Goal: Find contact information: Find contact information

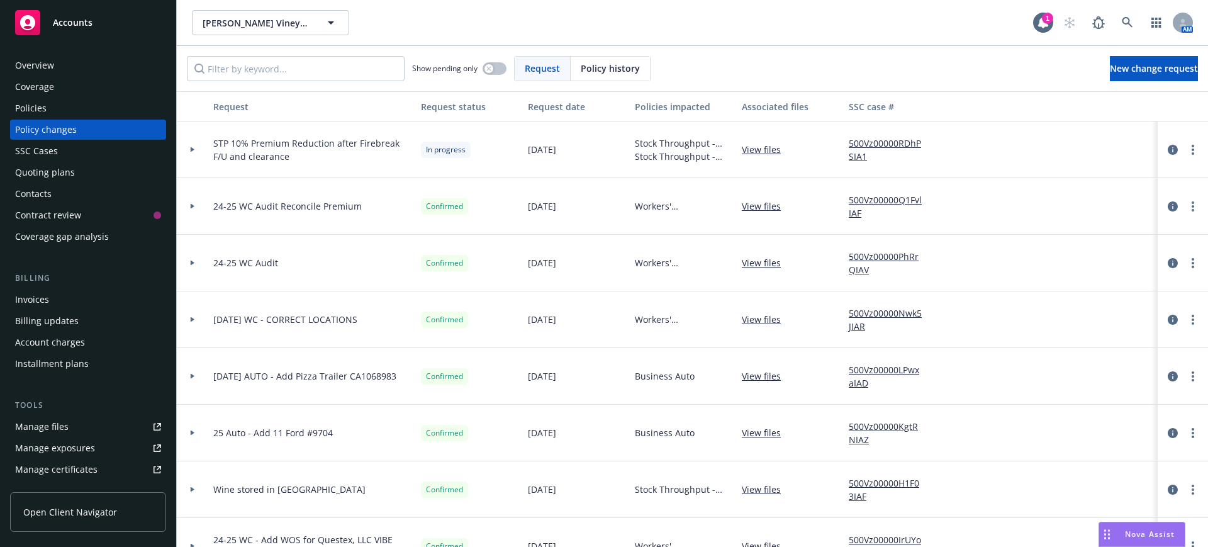
click at [65, 20] on span "Accounts" at bounding box center [73, 23] width 40 height 10
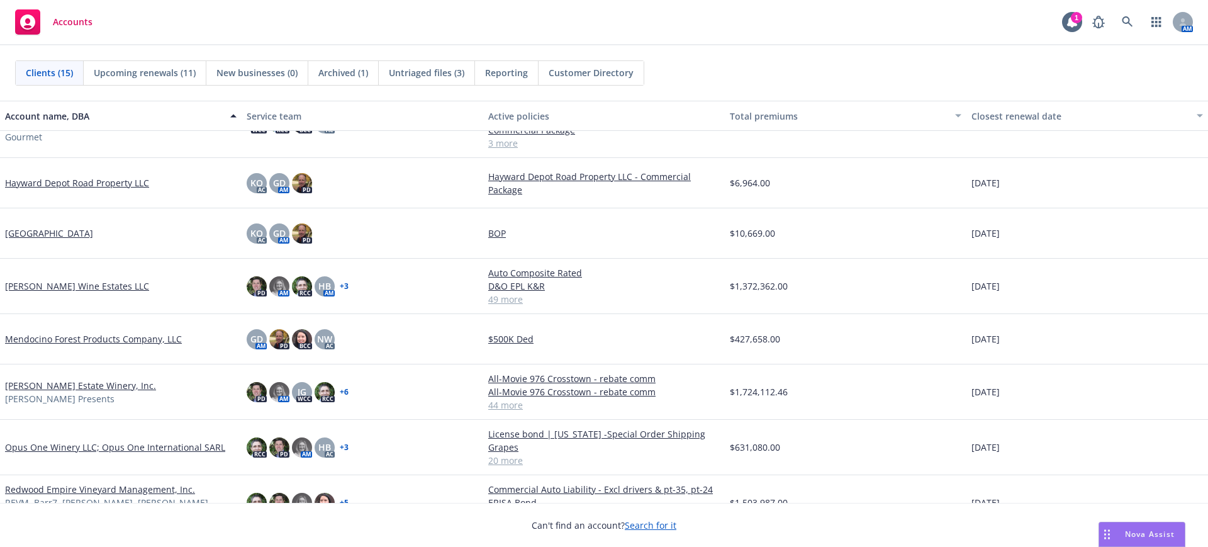
scroll to position [236, 0]
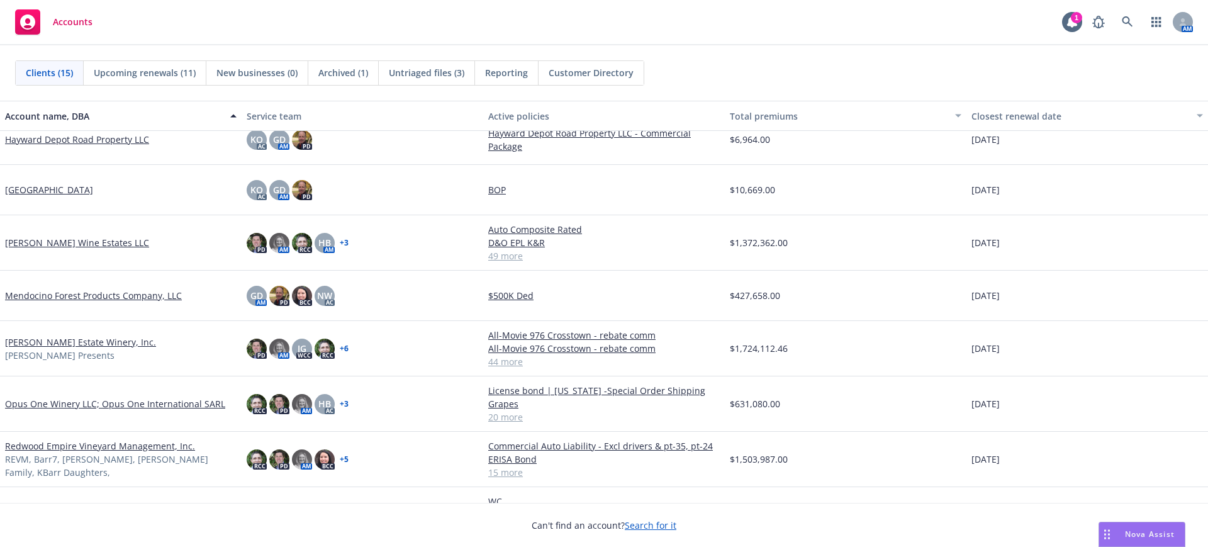
click at [53, 335] on link "[PERSON_NAME] Estate Winery, Inc." at bounding box center [80, 341] width 151 height 13
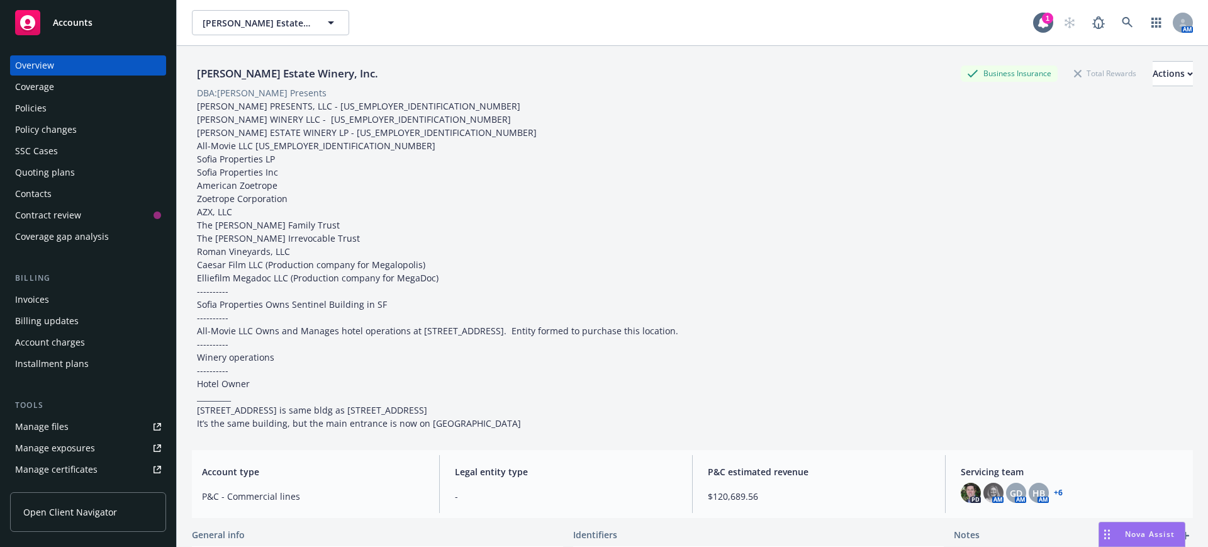
click at [48, 422] on div "Manage files" at bounding box center [41, 427] width 53 height 20
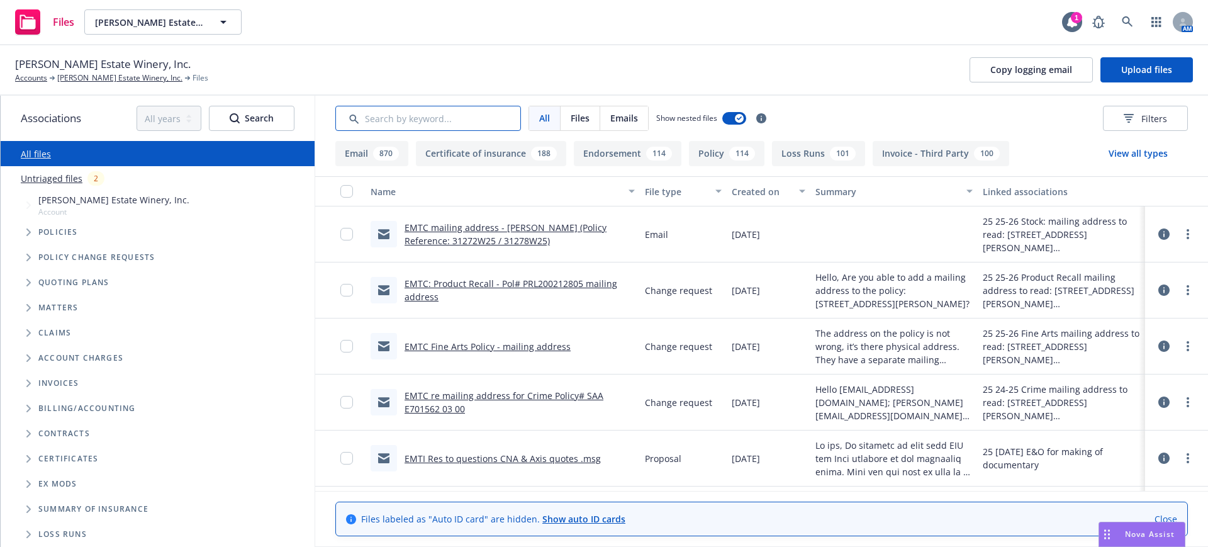
click at [383, 108] on input "Search by keyword..." at bounding box center [428, 118] width 186 height 25
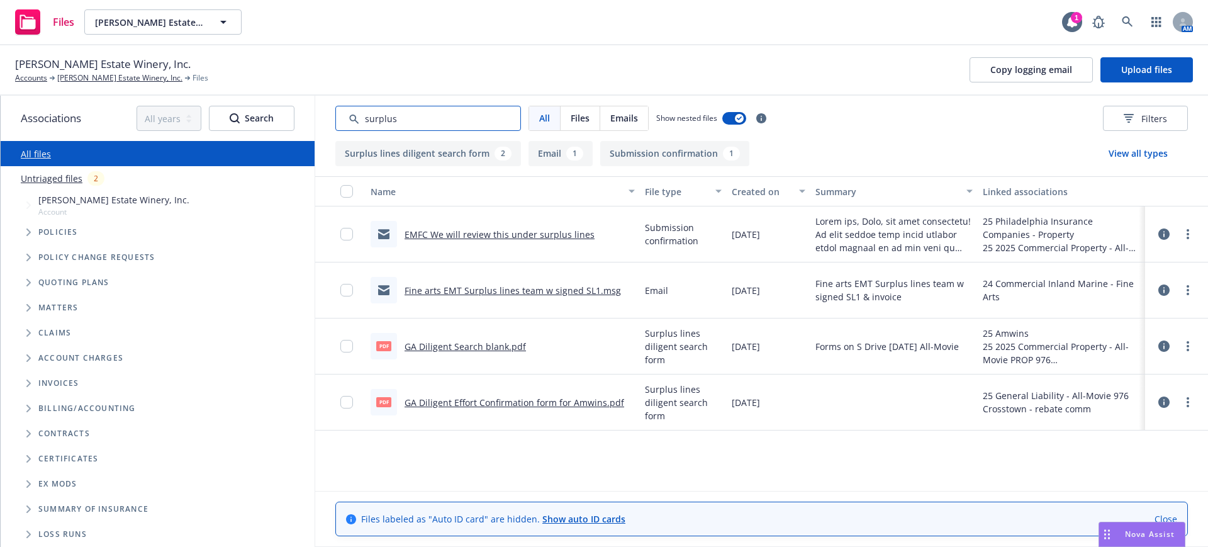
drag, startPoint x: 400, startPoint y: 115, endPoint x: 340, endPoint y: 116, distance: 59.2
click at [340, 116] on input "Search by keyword..." at bounding box center [428, 118] width 186 height 25
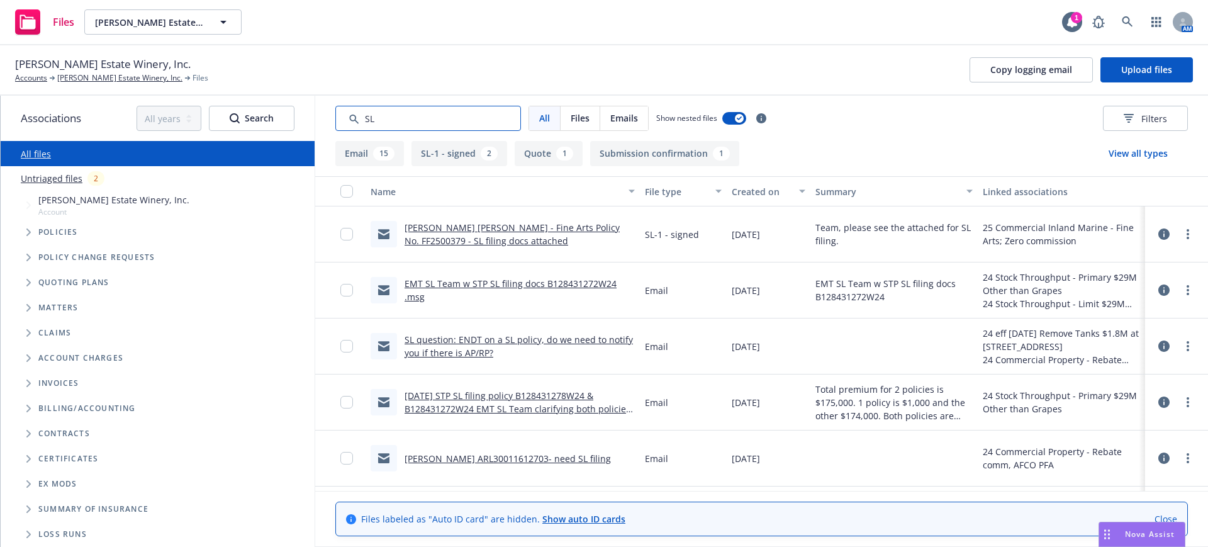
type input "SL"
click at [546, 225] on link "Niebaum Coppola - Fine Arts Policy No. FF2500379 - SL filing docs attached" at bounding box center [512, 234] width 215 height 25
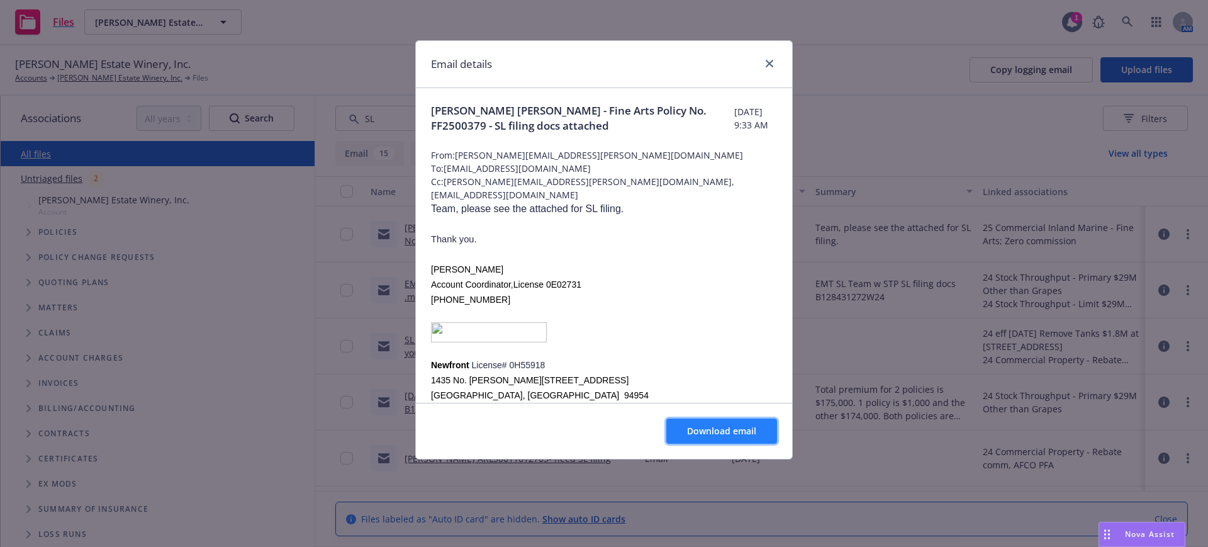
click at [724, 427] on span "Download email" at bounding box center [721, 431] width 69 height 12
click at [768, 60] on icon "close" at bounding box center [770, 64] width 8 height 8
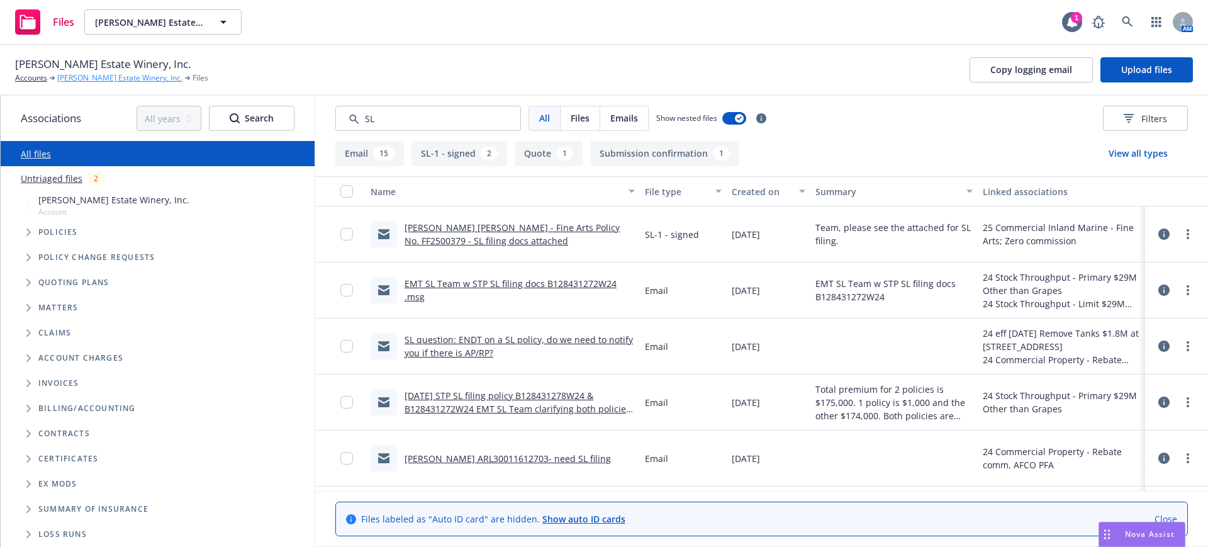
click at [92, 74] on link "Niebaum-Coppola Estate Winery, Inc." at bounding box center [119, 77] width 125 height 11
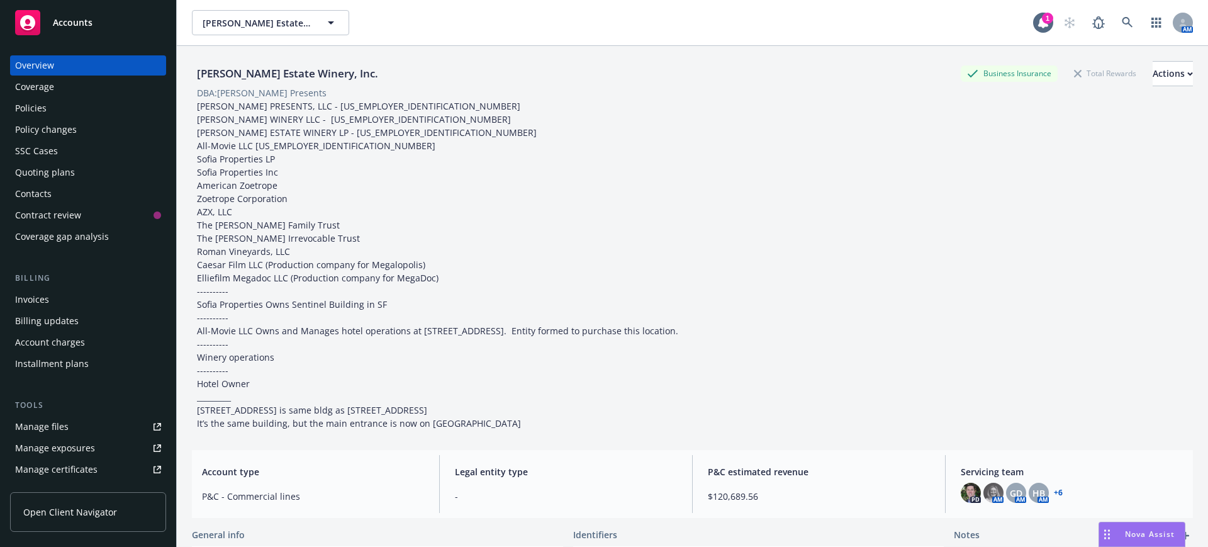
click at [27, 106] on div "Policies" at bounding box center [30, 108] width 31 height 20
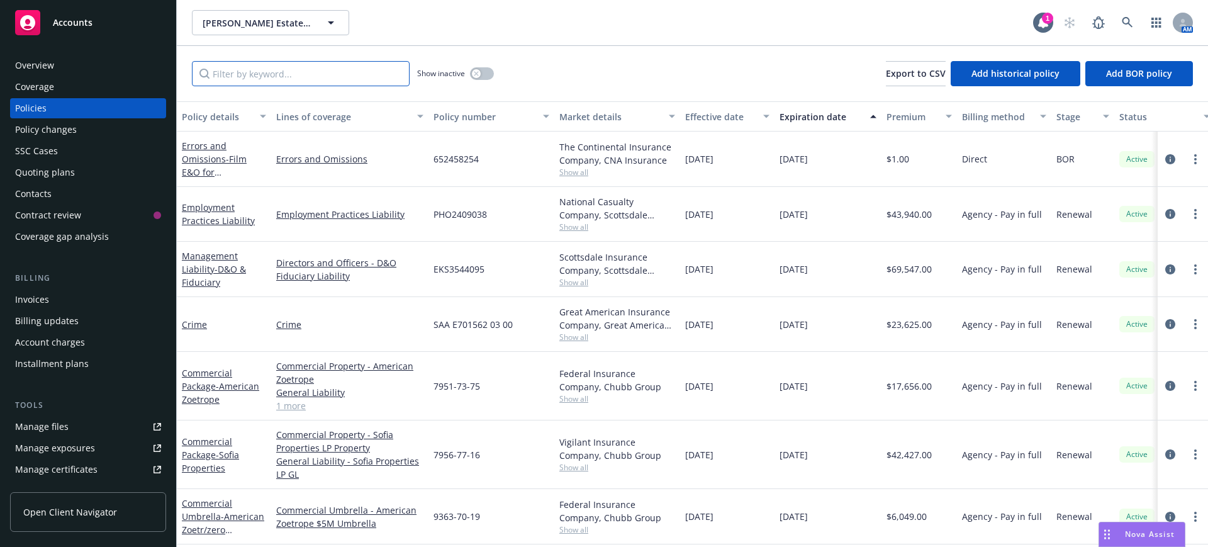
click at [227, 81] on input "Filter by keyword..." at bounding box center [301, 73] width 218 height 25
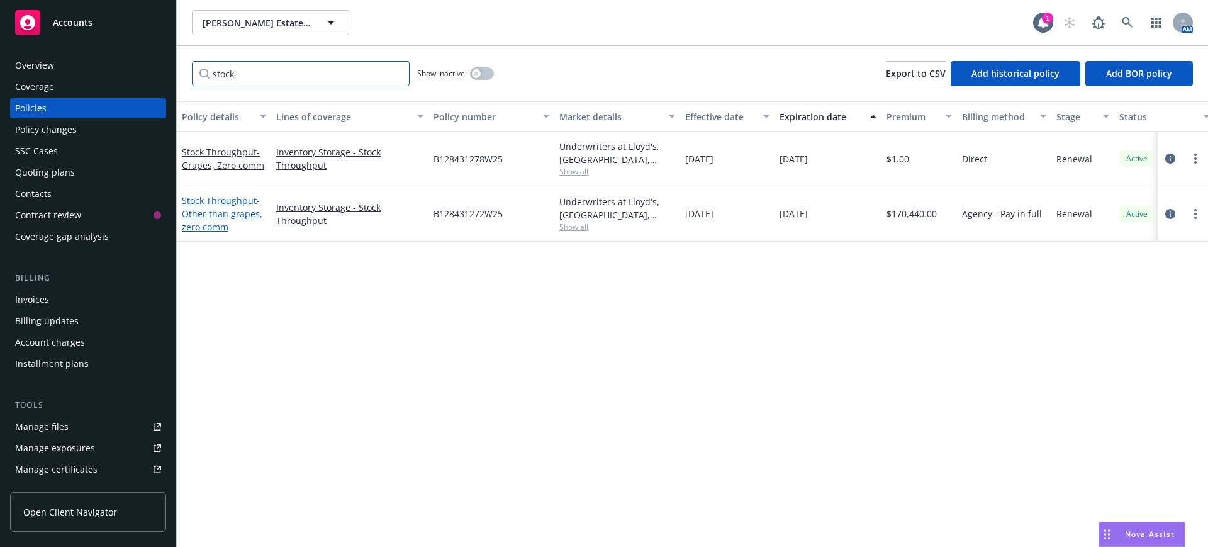
type input "stock"
click at [214, 203] on link "Stock Throughput - Other than grapes, zero comm" at bounding box center [222, 213] width 81 height 38
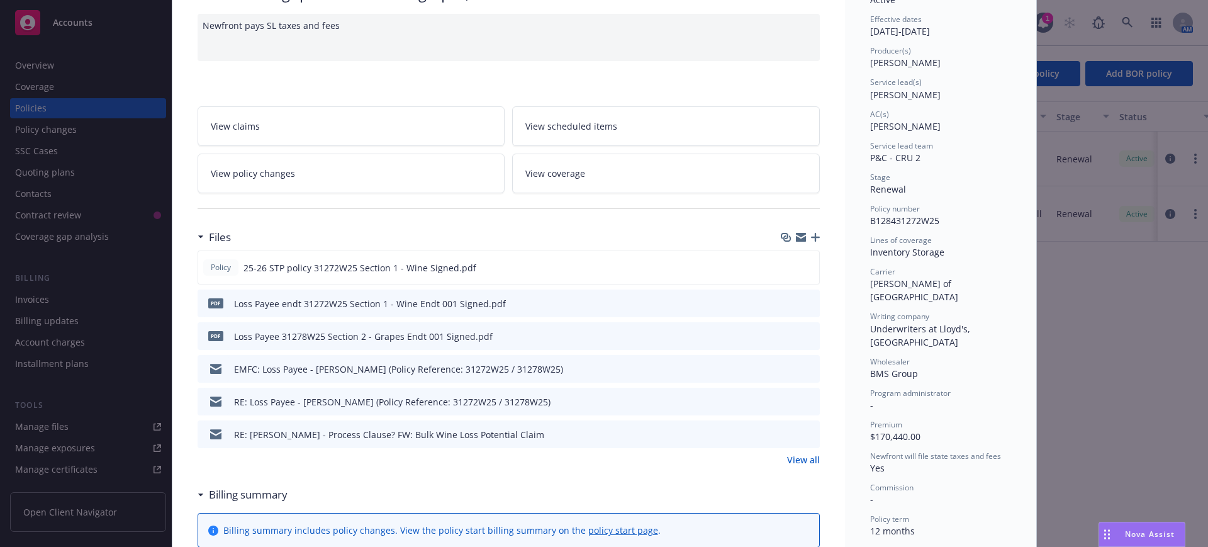
scroll to position [157, 0]
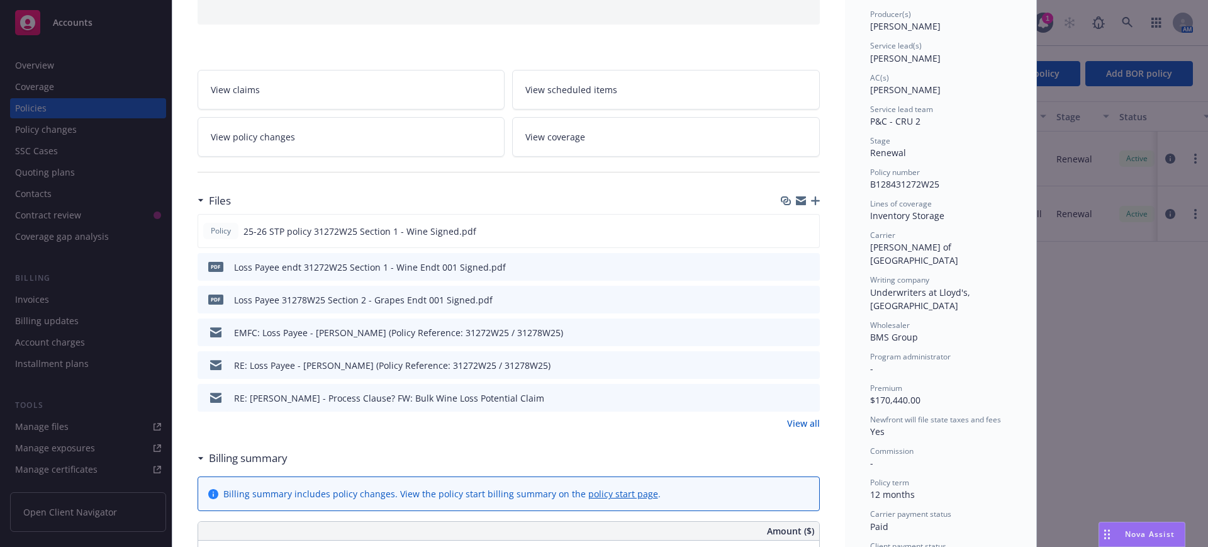
click at [801, 422] on link "View all" at bounding box center [803, 423] width 33 height 13
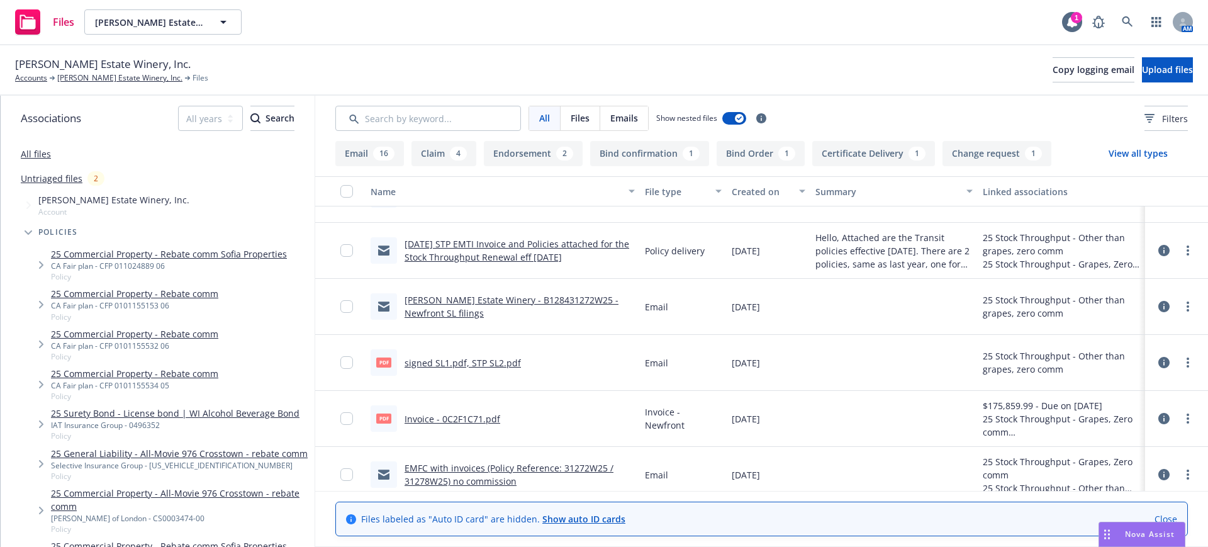
scroll to position [1337, 0]
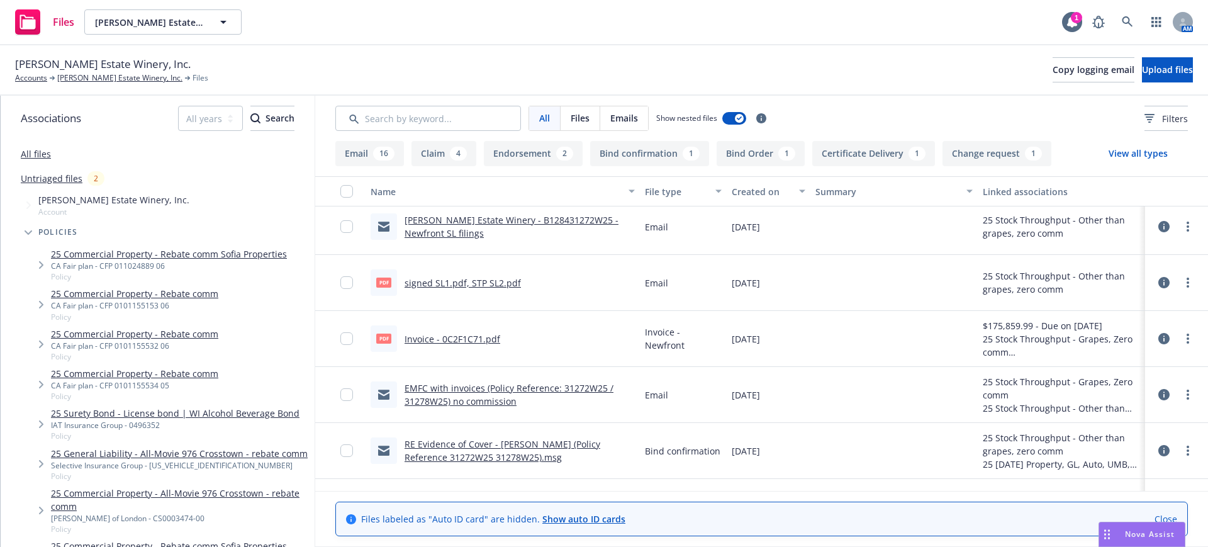
click at [470, 281] on link "signed SL1.pdf, STP SL2.pdf" at bounding box center [463, 283] width 116 height 12
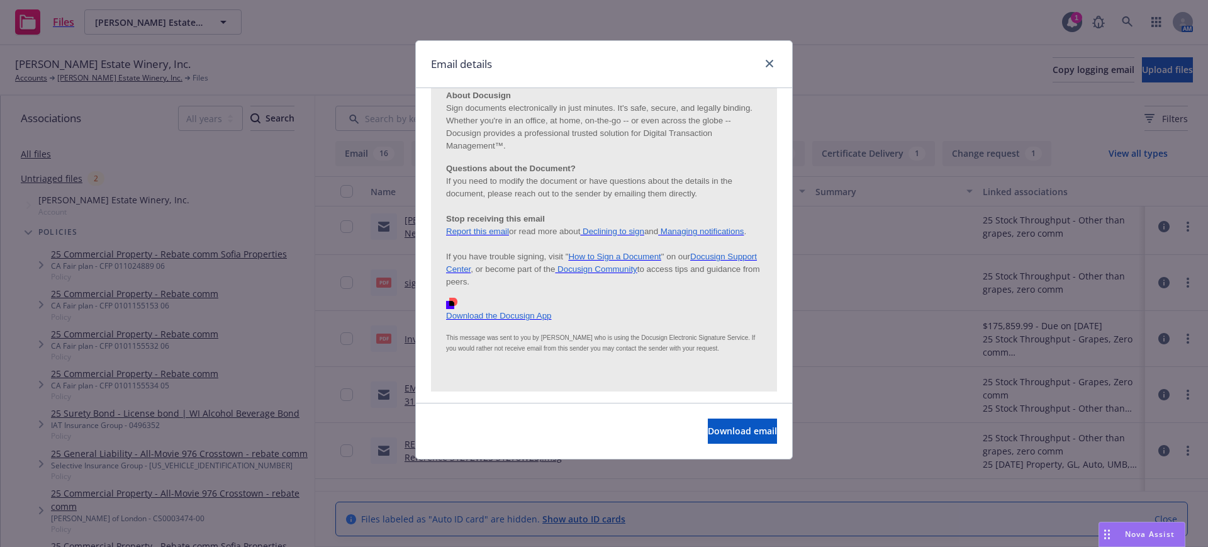
scroll to position [676, 0]
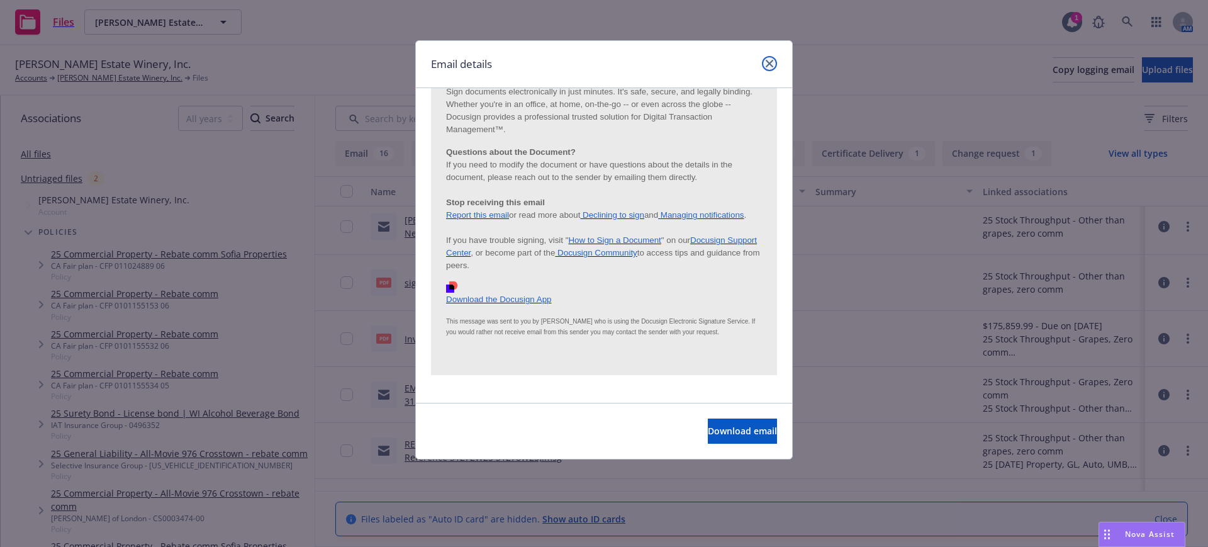
click at [767, 60] on icon "close" at bounding box center [770, 64] width 8 height 8
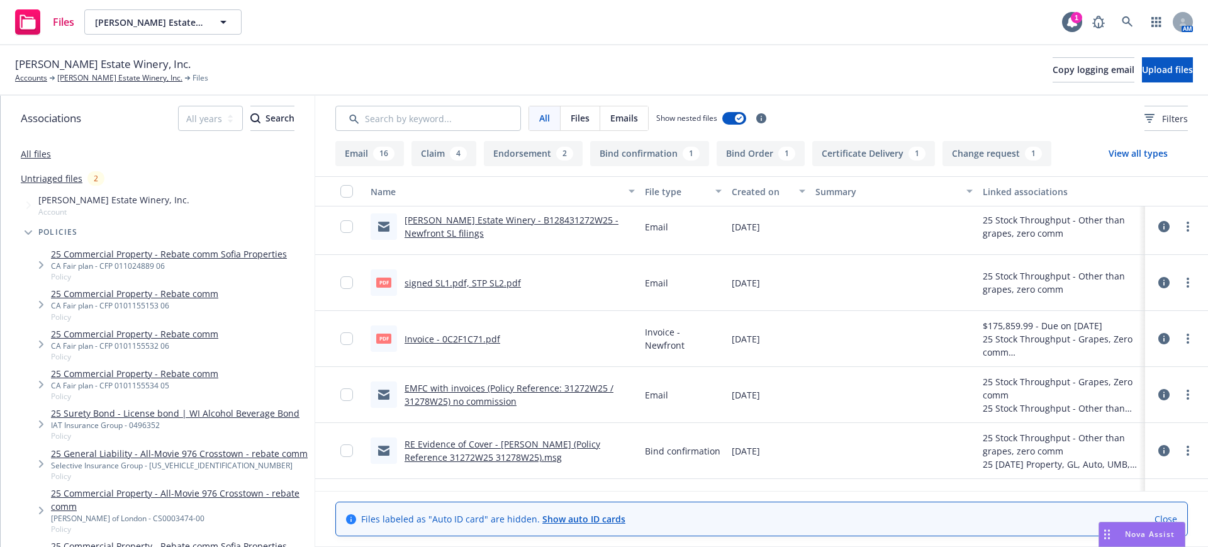
click at [579, 218] on link "Niebaum-Coppola Estate Winery - B128431272W25 - Newfront SL filings" at bounding box center [512, 226] width 214 height 25
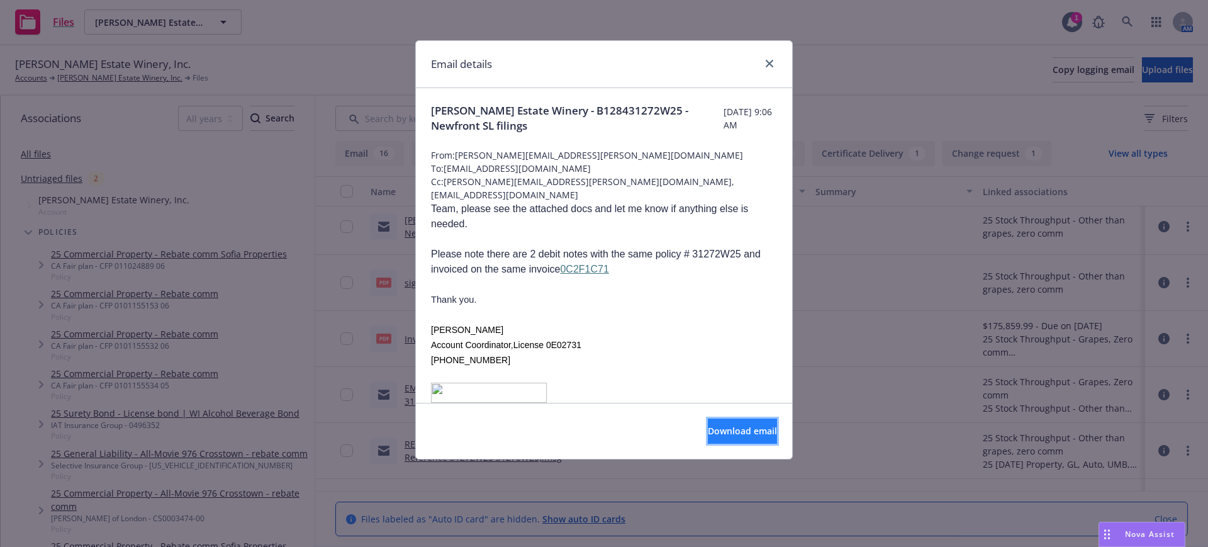
click at [737, 429] on span "Download email" at bounding box center [742, 431] width 69 height 12
click at [772, 60] on icon "close" at bounding box center [770, 64] width 8 height 8
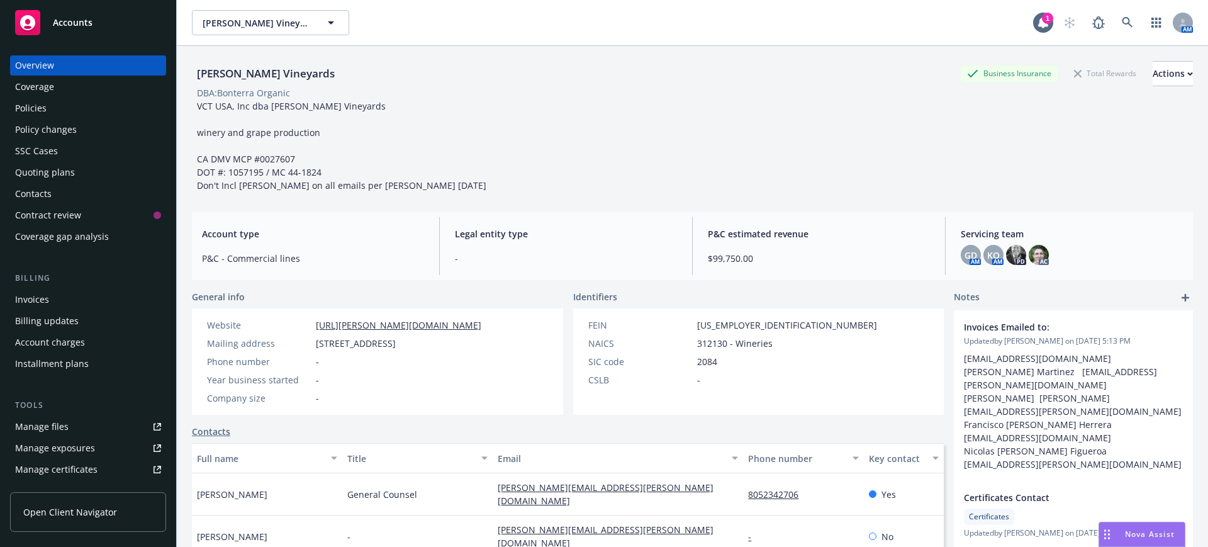
click at [37, 169] on div "Quoting plans" at bounding box center [45, 172] width 60 height 20
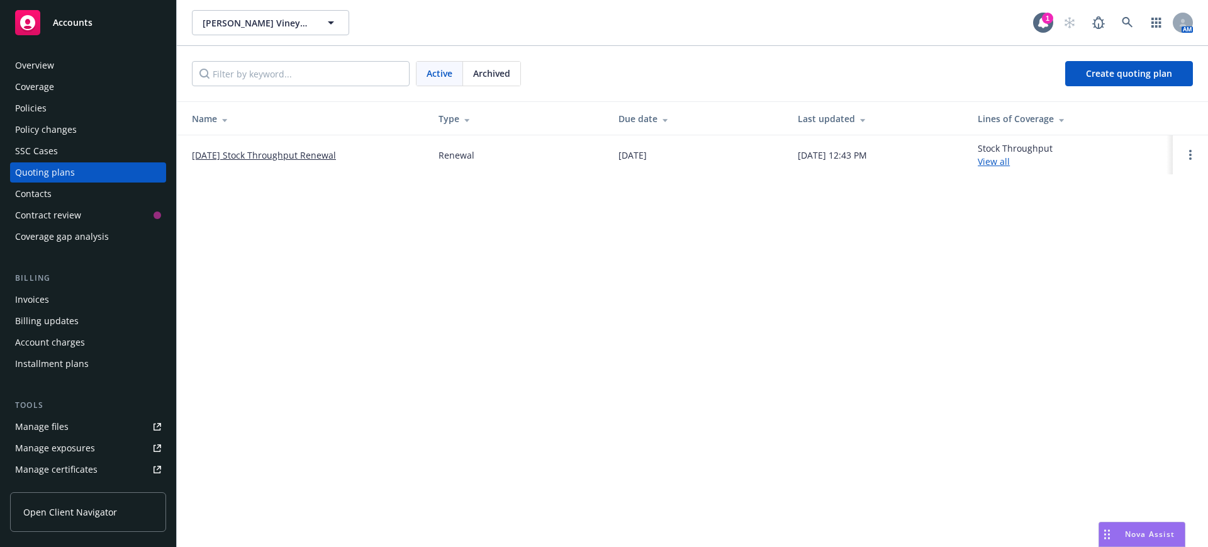
click at [253, 154] on link "[DATE] Stock Throughput Renewal" at bounding box center [264, 155] width 144 height 13
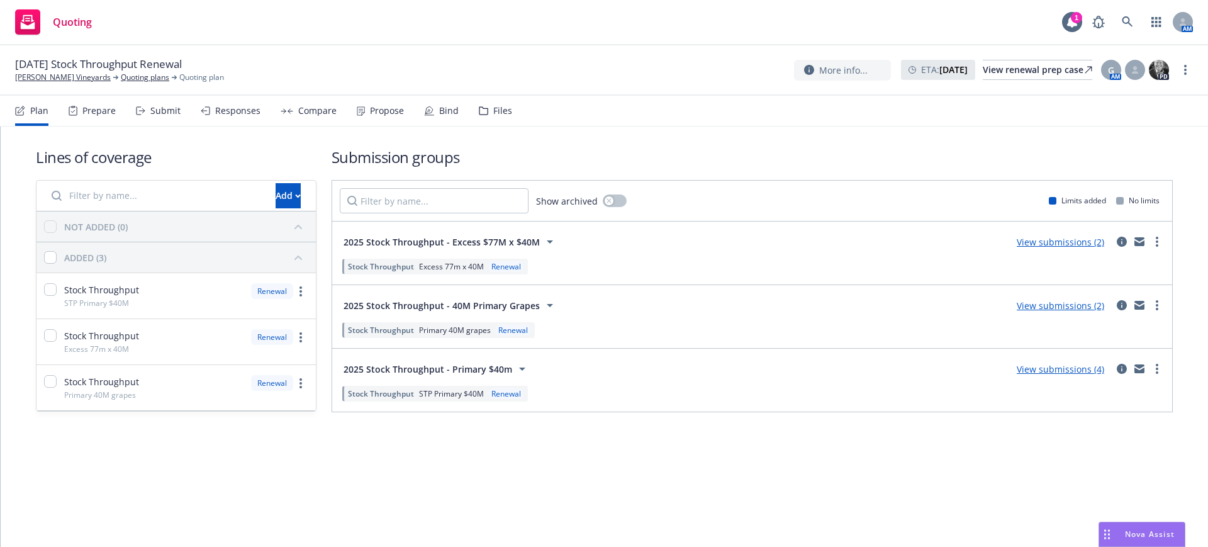
click at [159, 111] on div "Submit" at bounding box center [165, 111] width 30 height 10
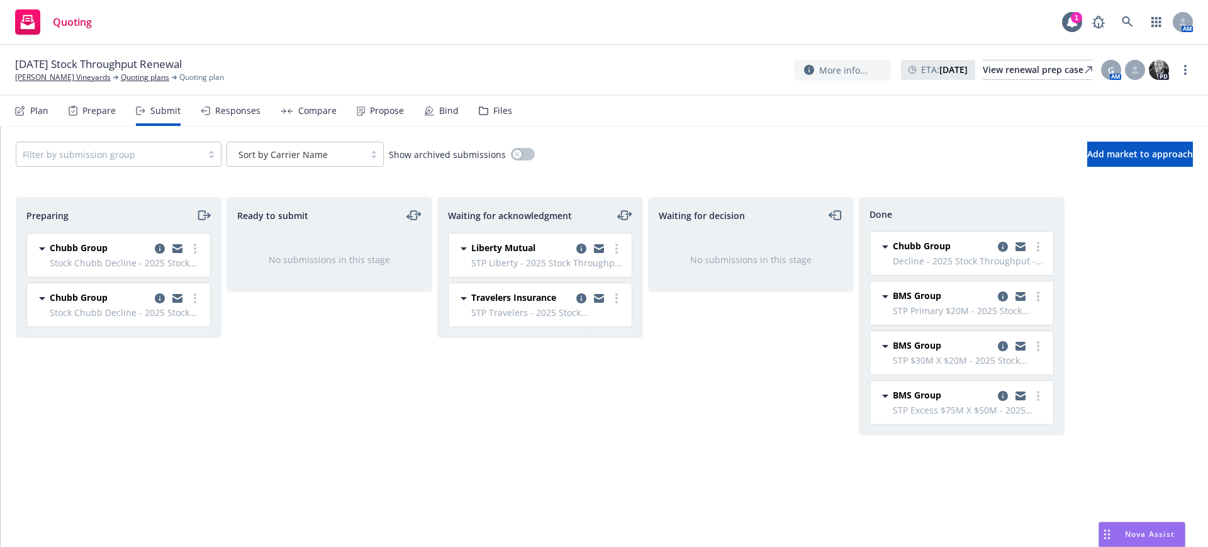
click at [500, 110] on div "Files" at bounding box center [502, 111] width 19 height 10
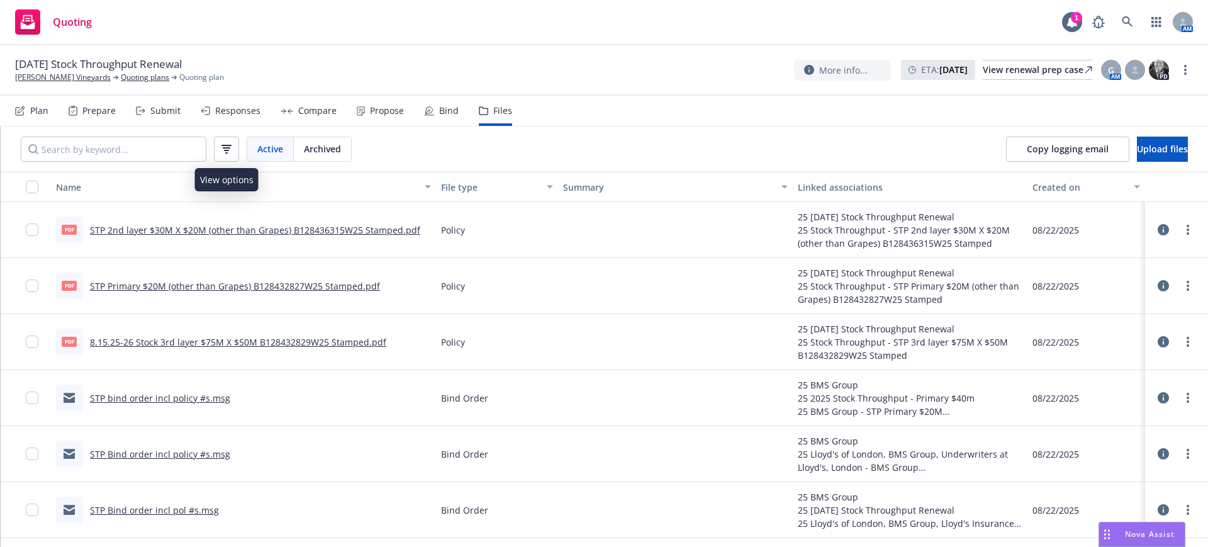
click at [228, 145] on icon "button" at bounding box center [227, 145] width 10 height 1
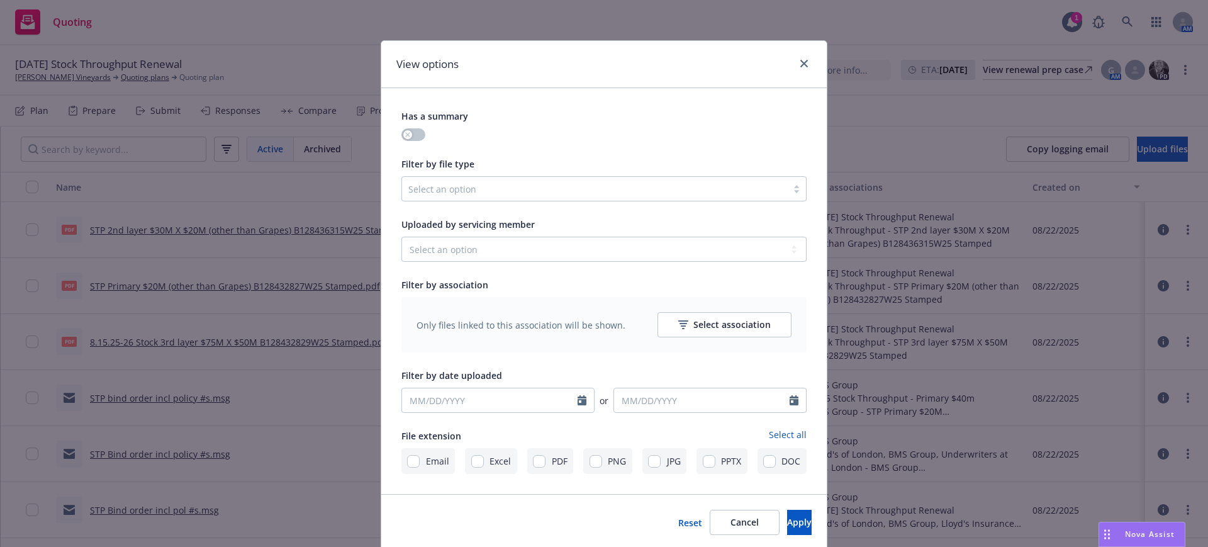
click at [415, 184] on div at bounding box center [594, 188] width 373 height 15
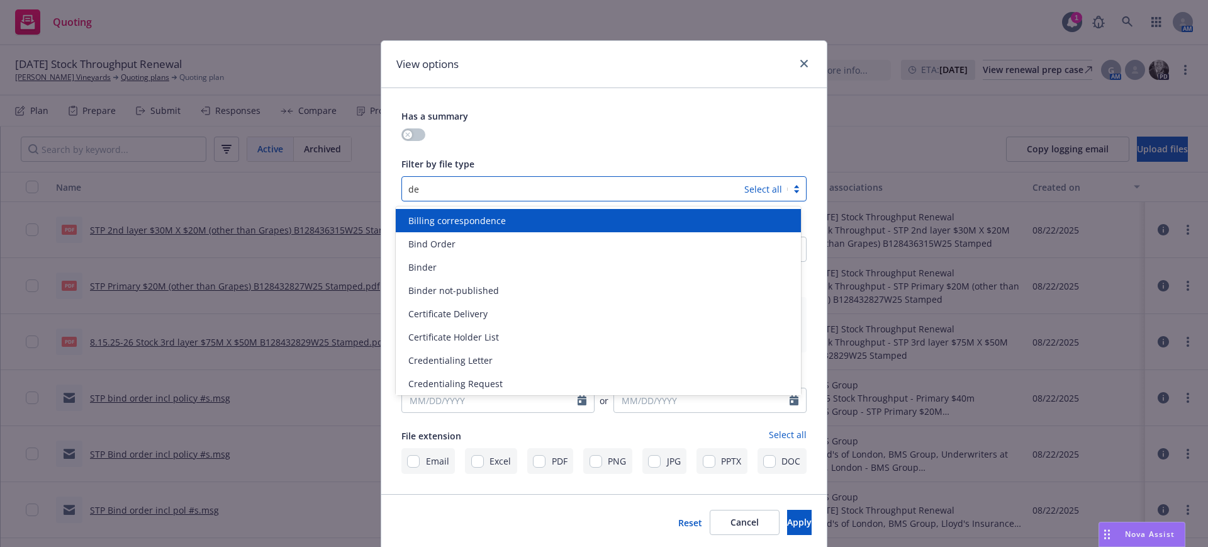
type input "dec"
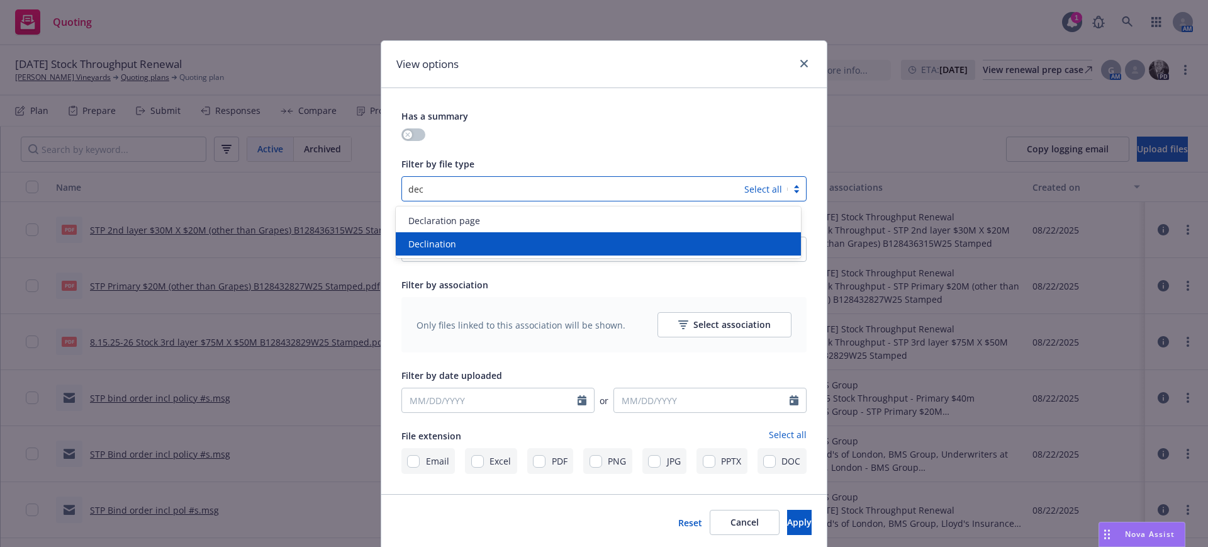
click at [425, 243] on span "Declination" at bounding box center [432, 243] width 48 height 13
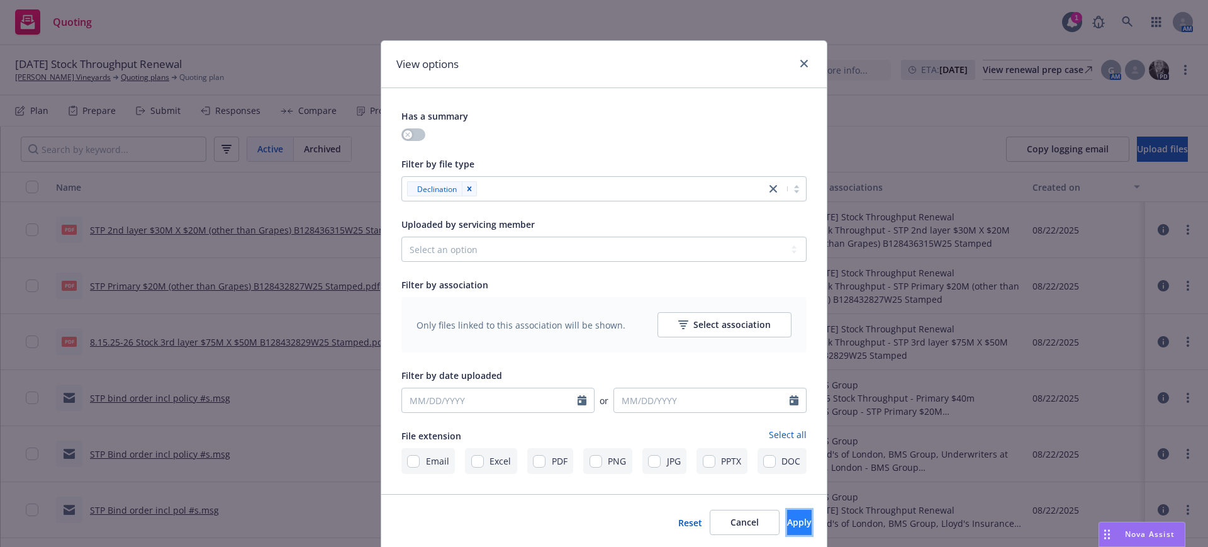
click at [792, 520] on button "Apply" at bounding box center [799, 522] width 25 height 25
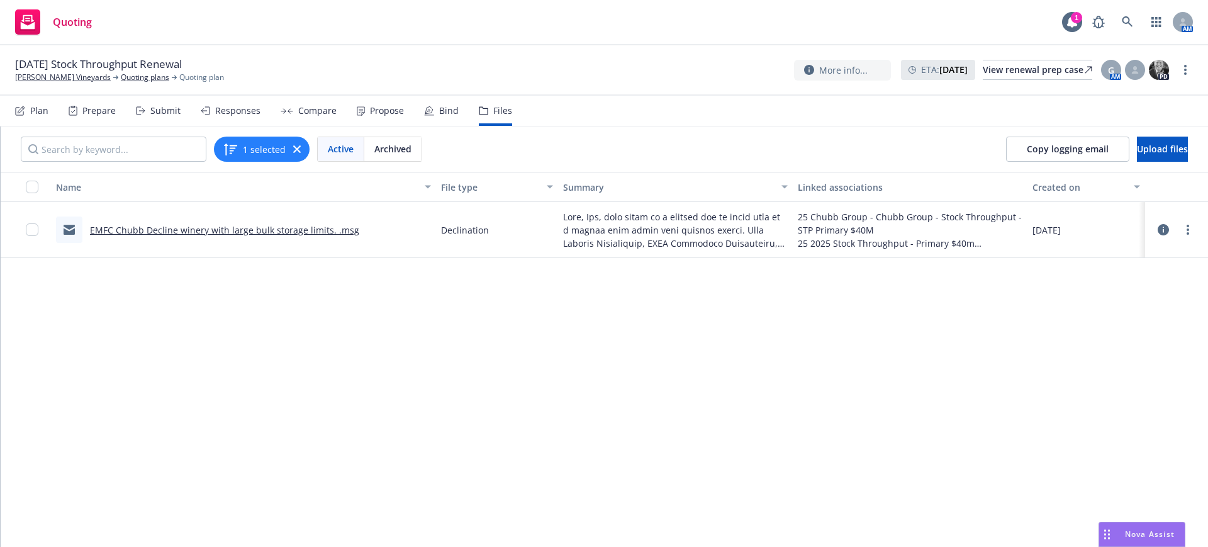
click at [252, 230] on link "EMFC Chubb Decline winery with large bulk storage limits. .msg" at bounding box center [224, 230] width 269 height 12
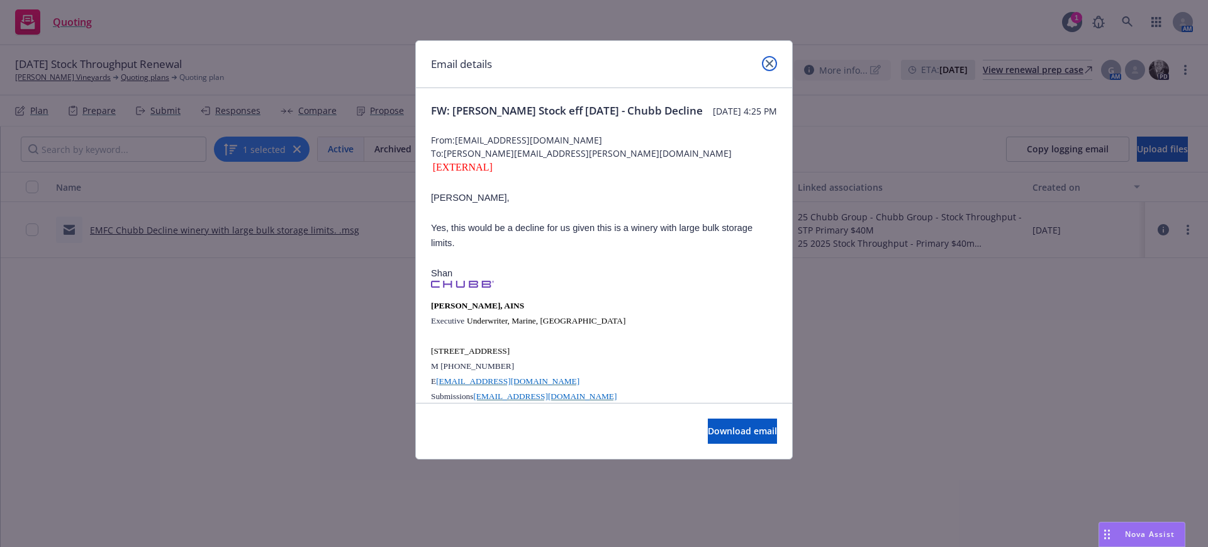
click at [770, 62] on icon "close" at bounding box center [770, 64] width 8 height 8
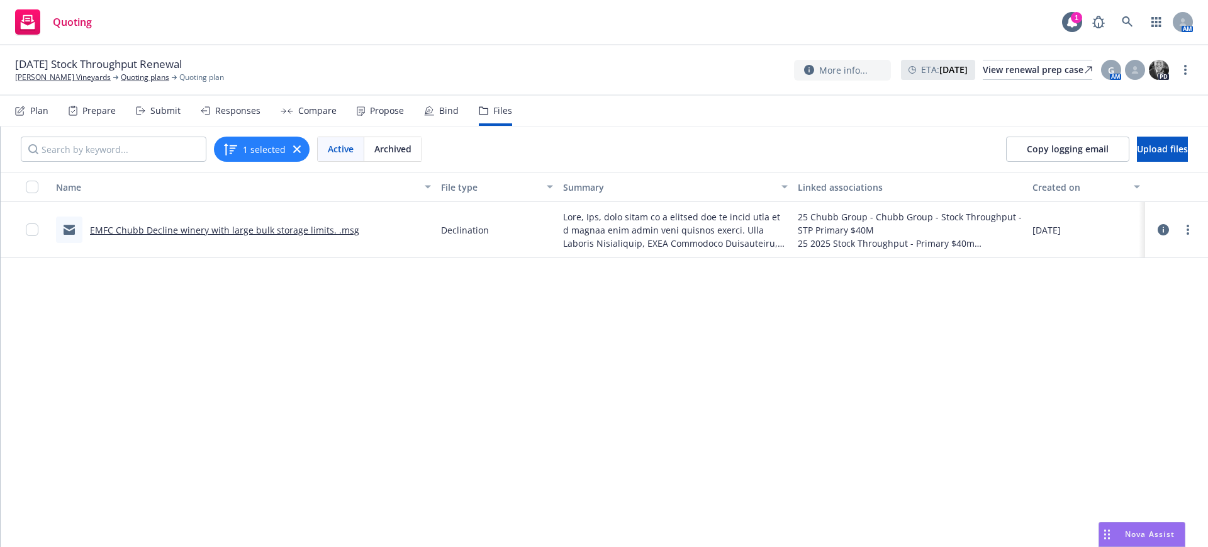
click at [166, 110] on div "Submit" at bounding box center [165, 111] width 30 height 10
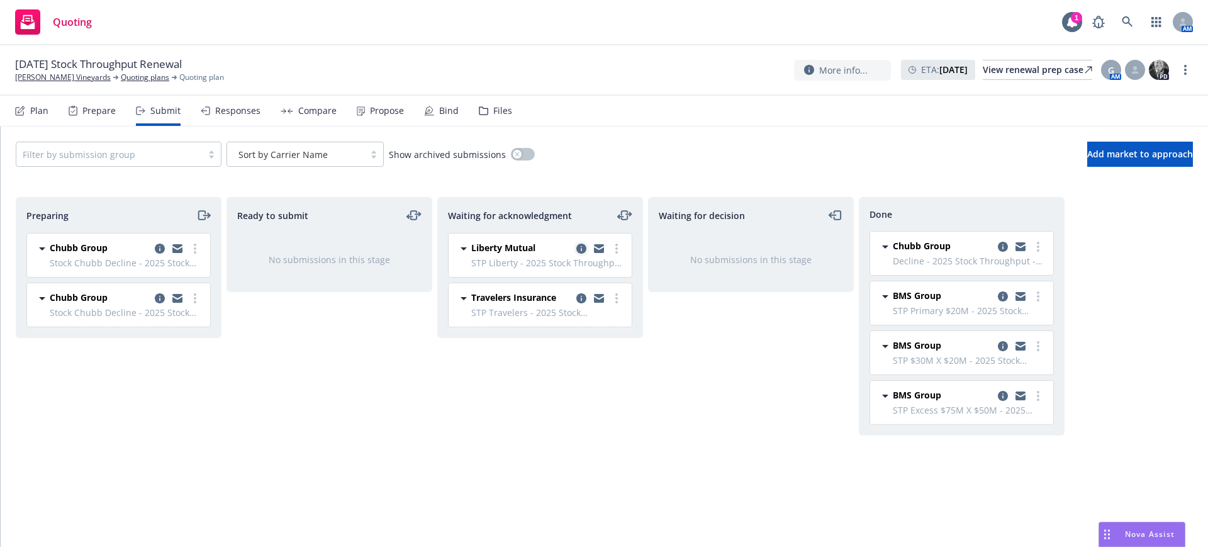
click at [580, 247] on icon "copy logging email" at bounding box center [582, 249] width 10 height 10
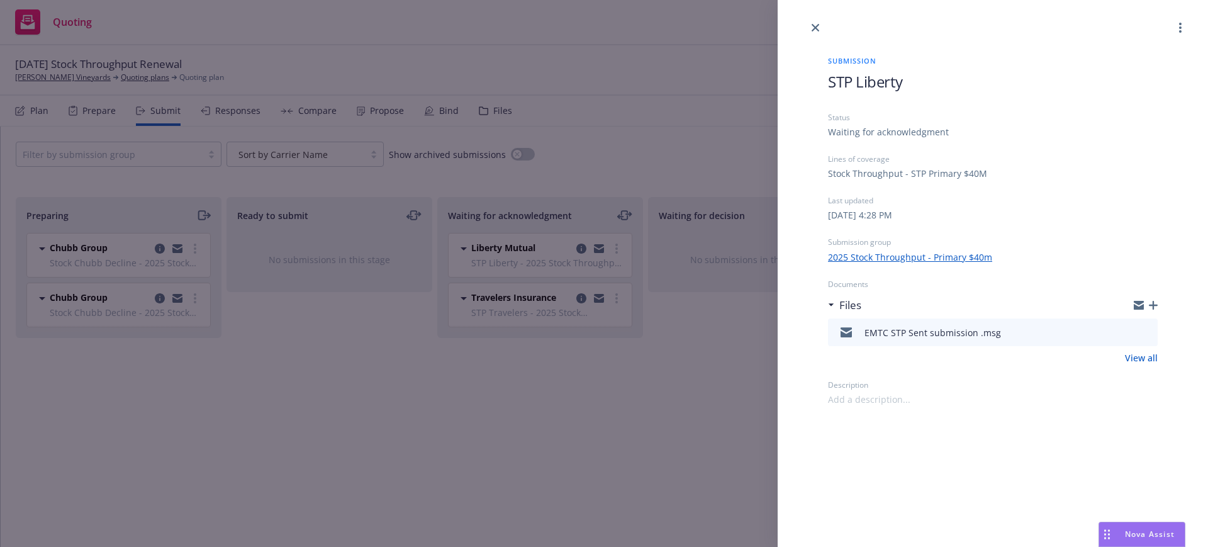
click at [1138, 353] on link "View all" at bounding box center [1141, 357] width 33 height 13
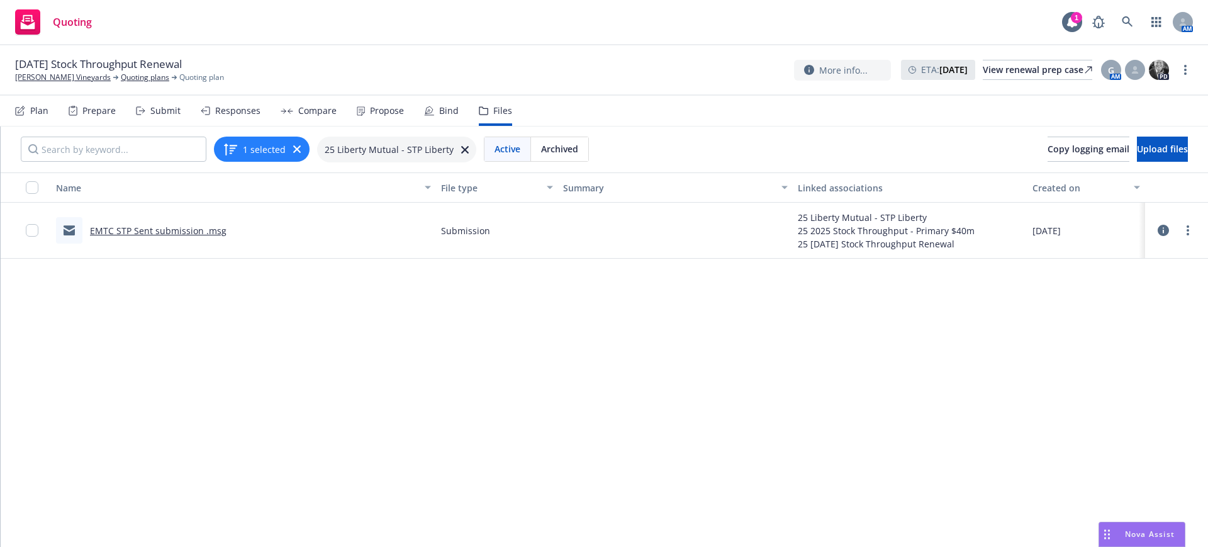
click at [142, 227] on link "EMTC STP Sent submission .msg" at bounding box center [158, 231] width 137 height 12
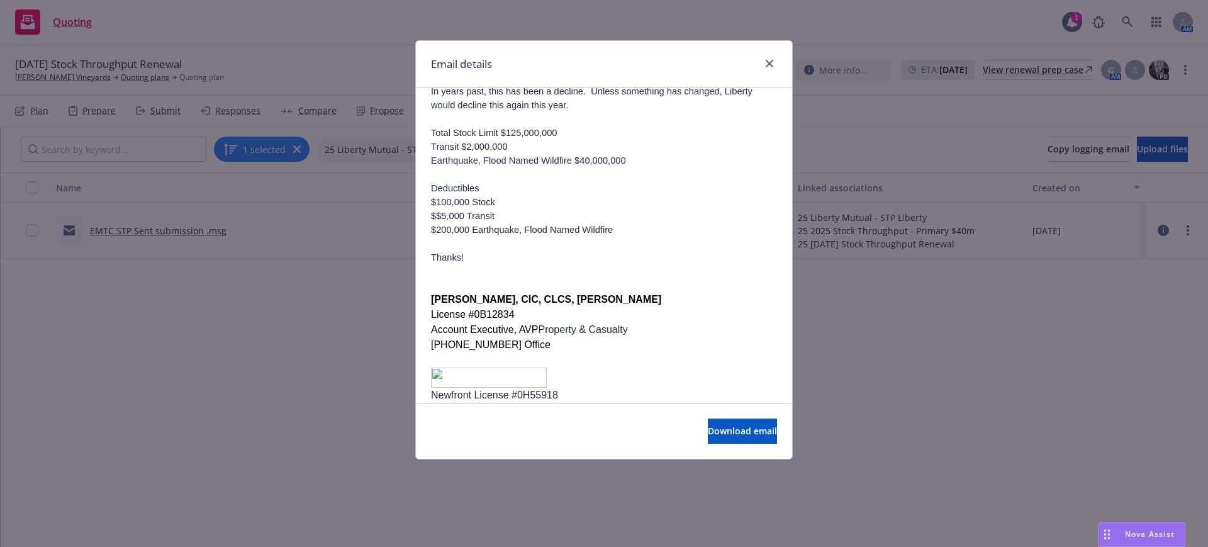
scroll to position [157, 0]
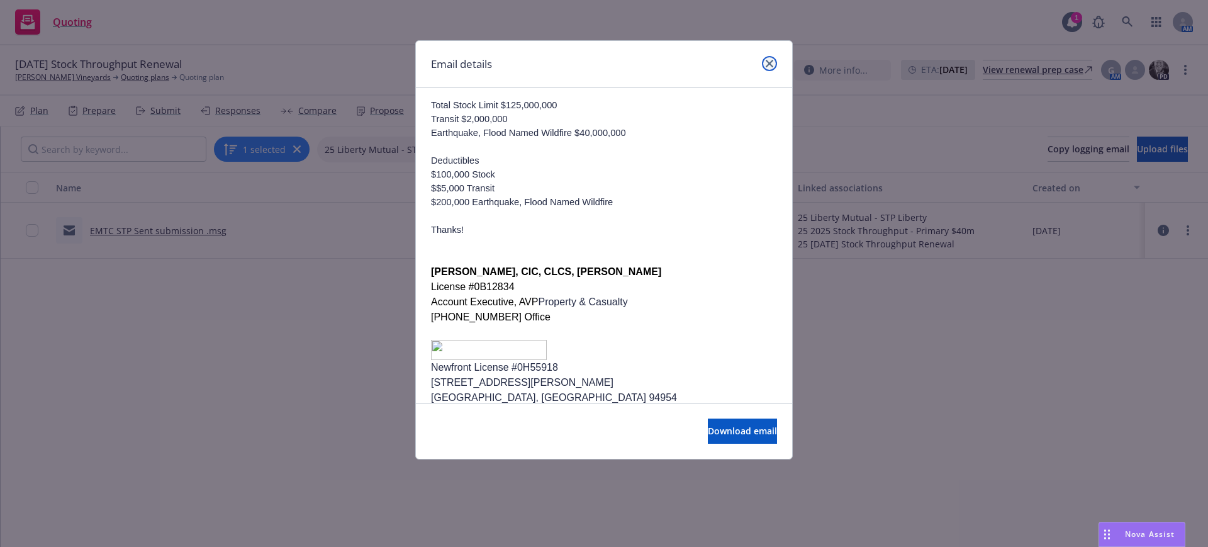
click at [769, 61] on icon "close" at bounding box center [770, 64] width 8 height 8
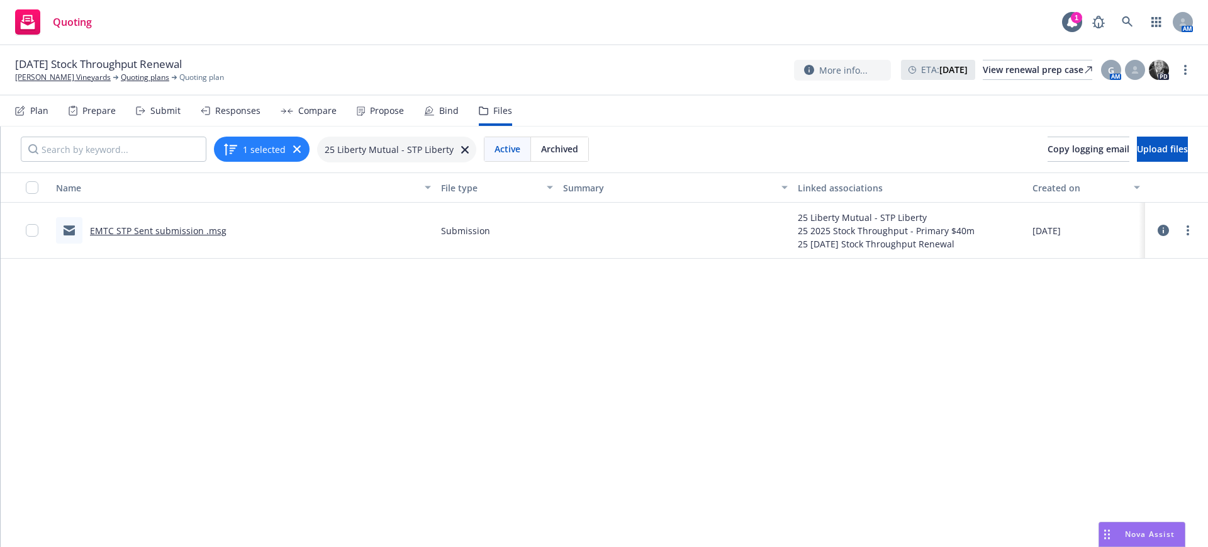
click at [461, 146] on icon at bounding box center [465, 150] width 8 height 8
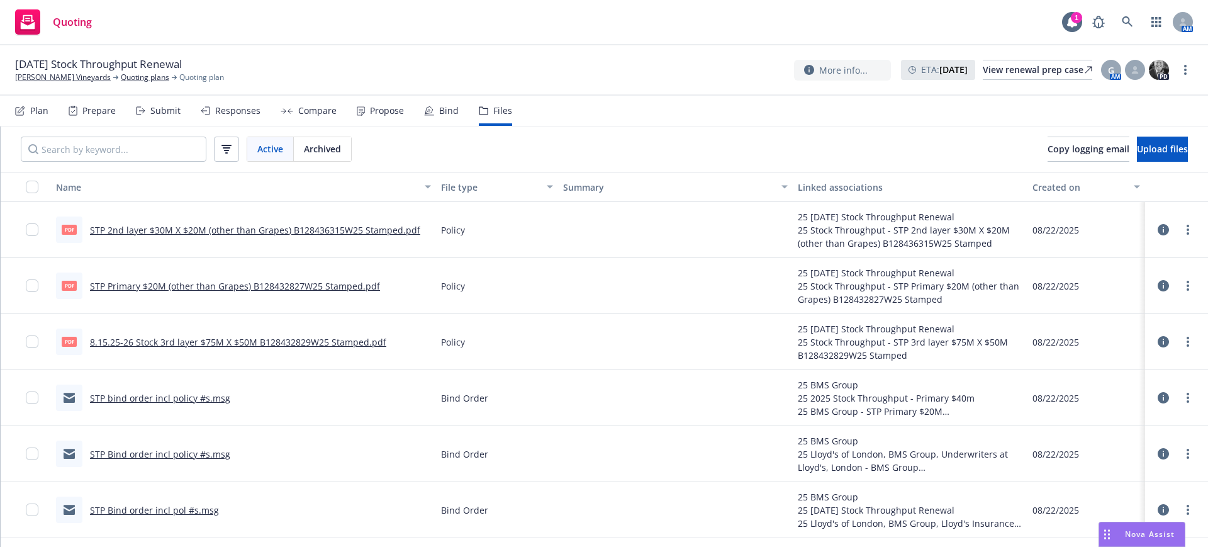
click at [163, 109] on div "Submit" at bounding box center [165, 111] width 30 height 10
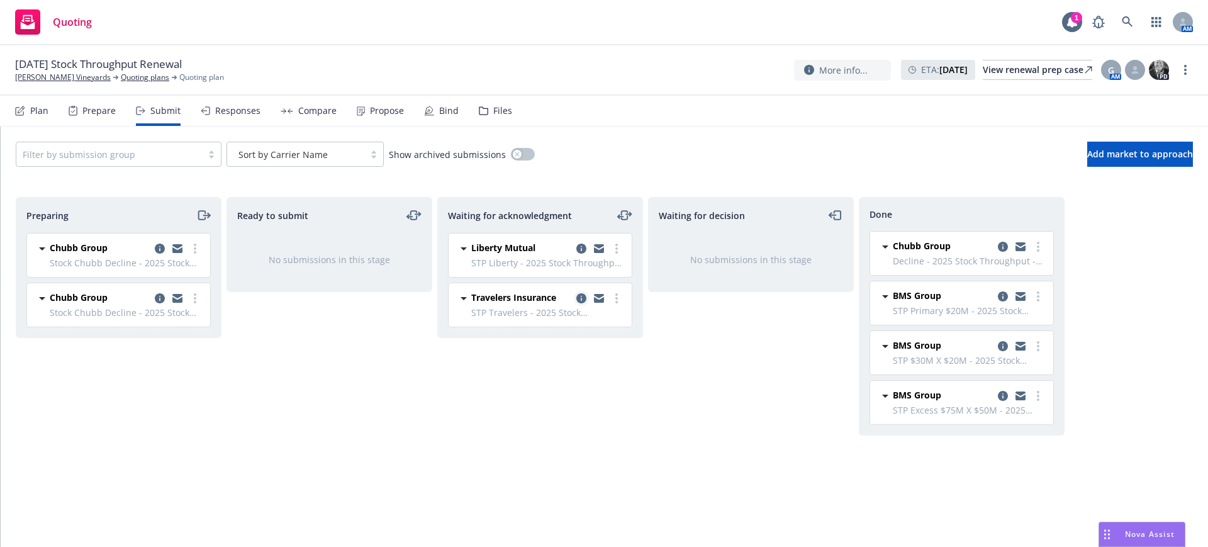
click at [580, 295] on icon "copy logging email" at bounding box center [582, 298] width 10 height 10
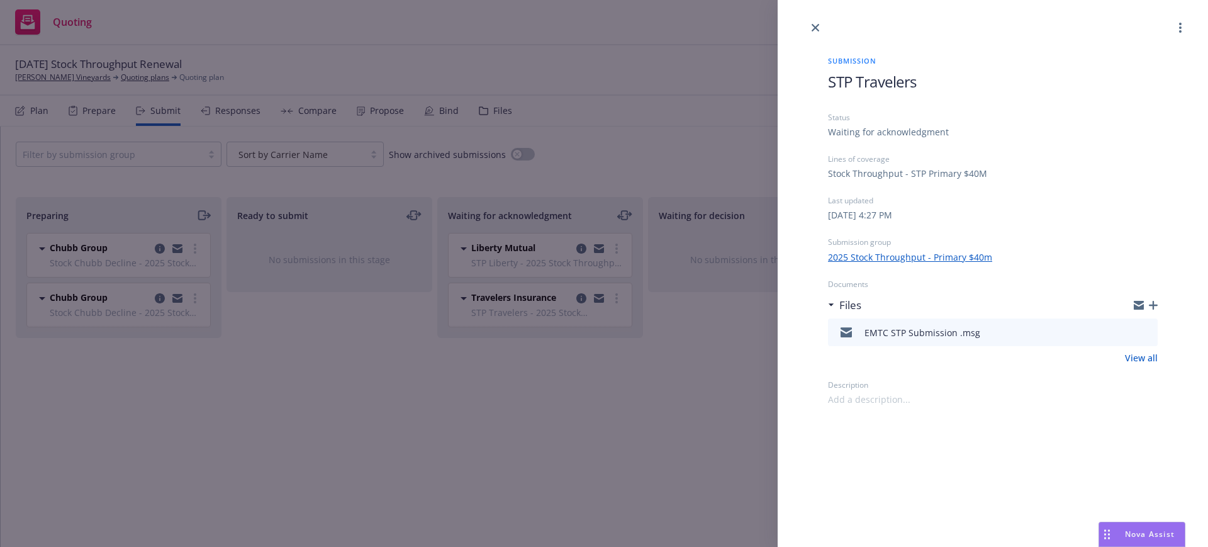
click at [1137, 356] on link "View all" at bounding box center [1141, 357] width 33 height 13
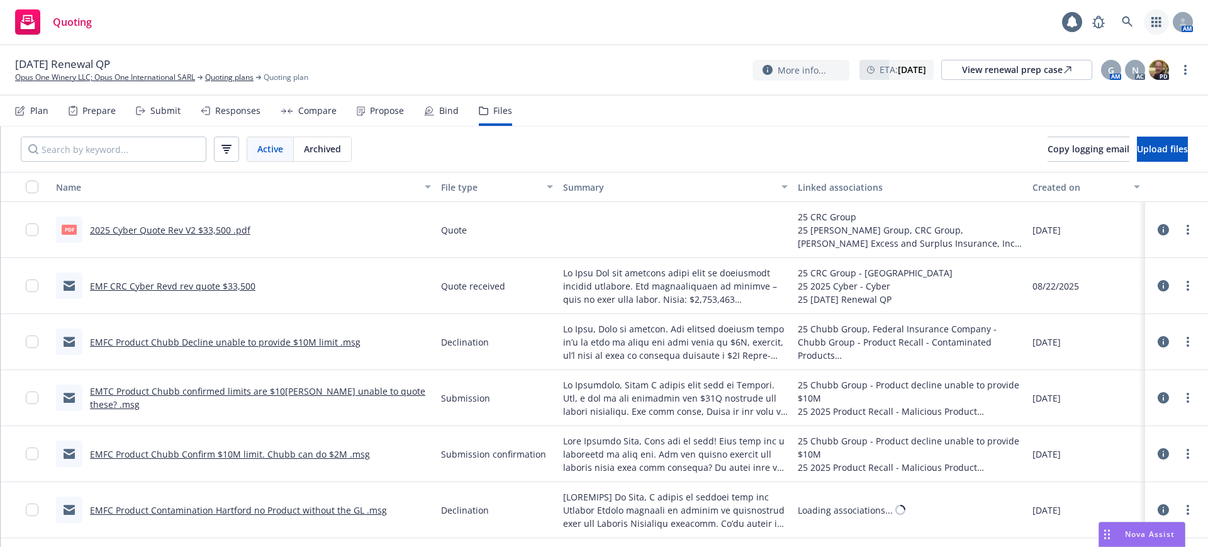
click at [1158, 20] on icon "button" at bounding box center [1157, 22] width 10 height 10
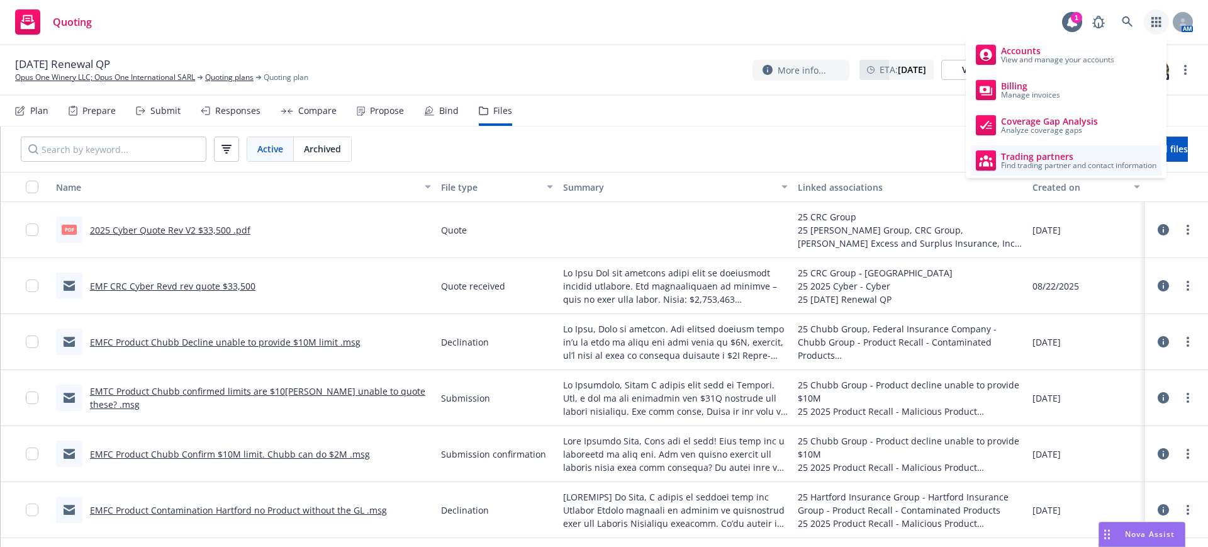
click at [1054, 159] on span "Trading partners" at bounding box center [1078, 157] width 155 height 10
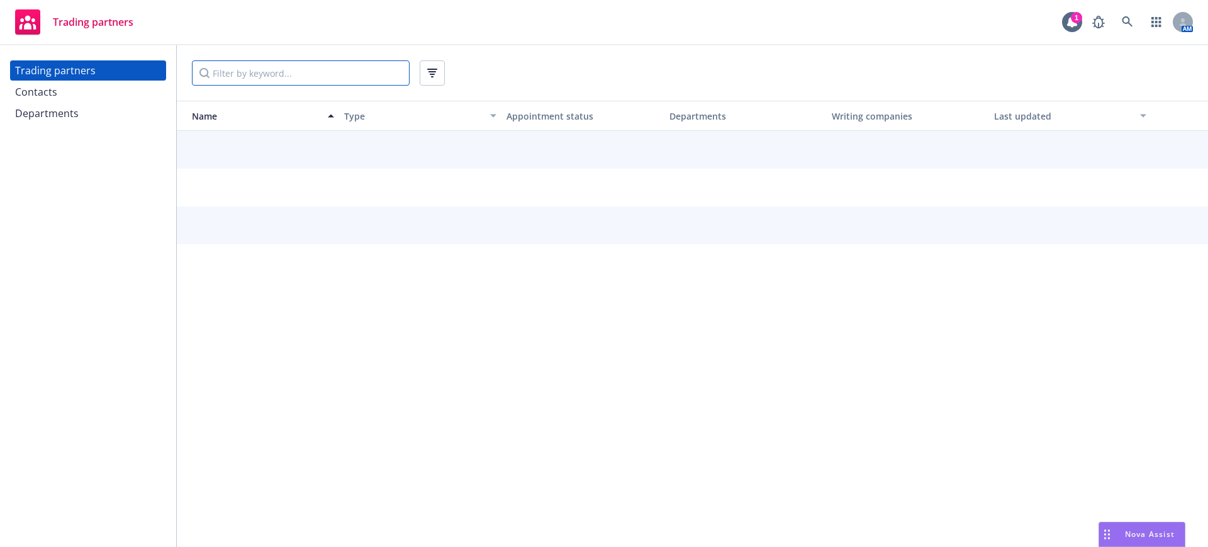
click at [276, 77] on input "Filter by keyword..." at bounding box center [301, 72] width 218 height 25
type input "[PERSON_NAME]"
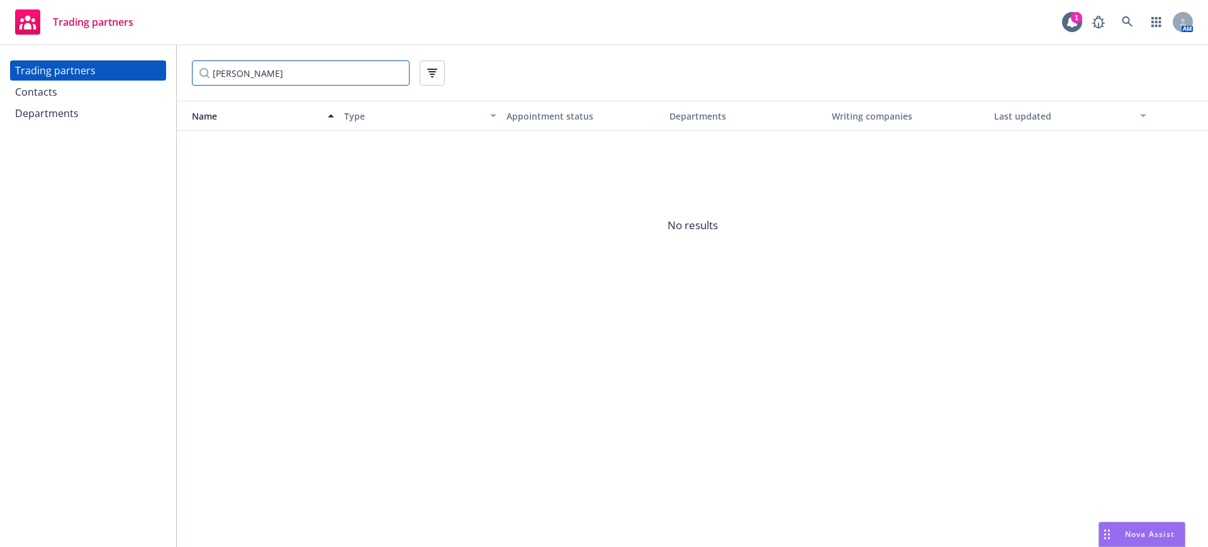
drag, startPoint x: 240, startPoint y: 72, endPoint x: 192, endPoint y: 67, distance: 48.8
click at [191, 71] on div "[PERSON_NAME]" at bounding box center [693, 72] width 1032 height 55
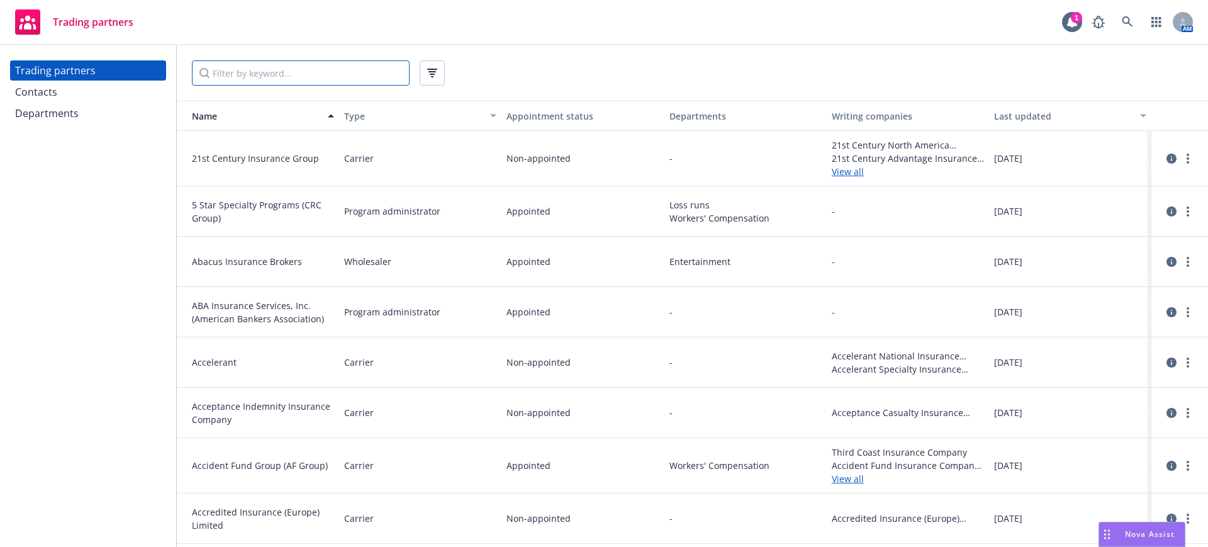
click at [244, 72] on input "Filter by keyword..." at bounding box center [301, 72] width 218 height 25
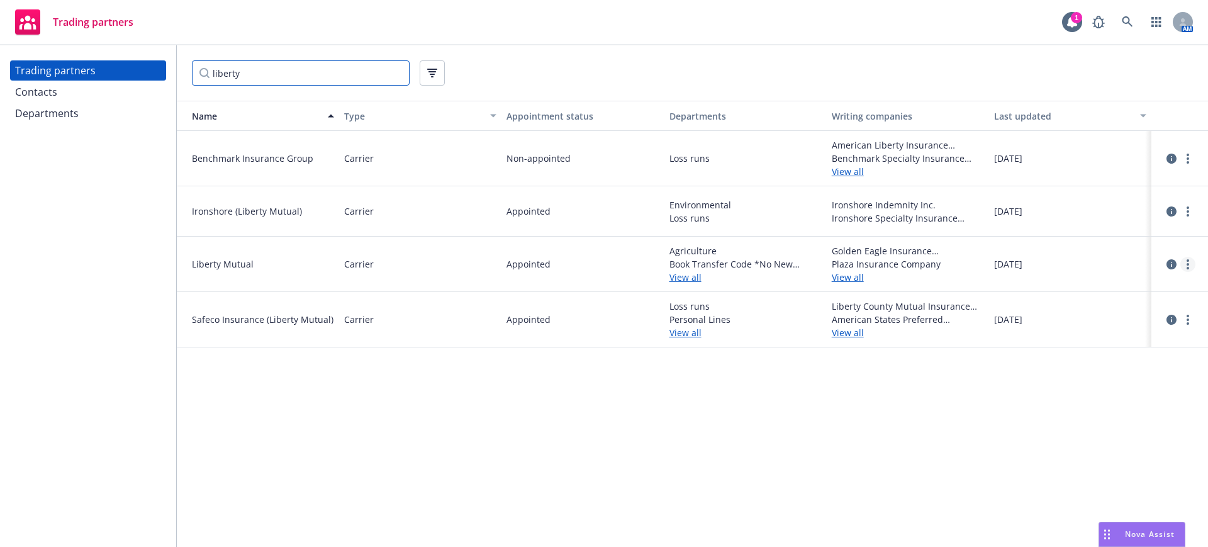
type input "liberty"
click at [1188, 263] on circle "more" at bounding box center [1188, 264] width 3 height 3
click at [1101, 287] on link "View contacts" at bounding box center [1125, 290] width 140 height 25
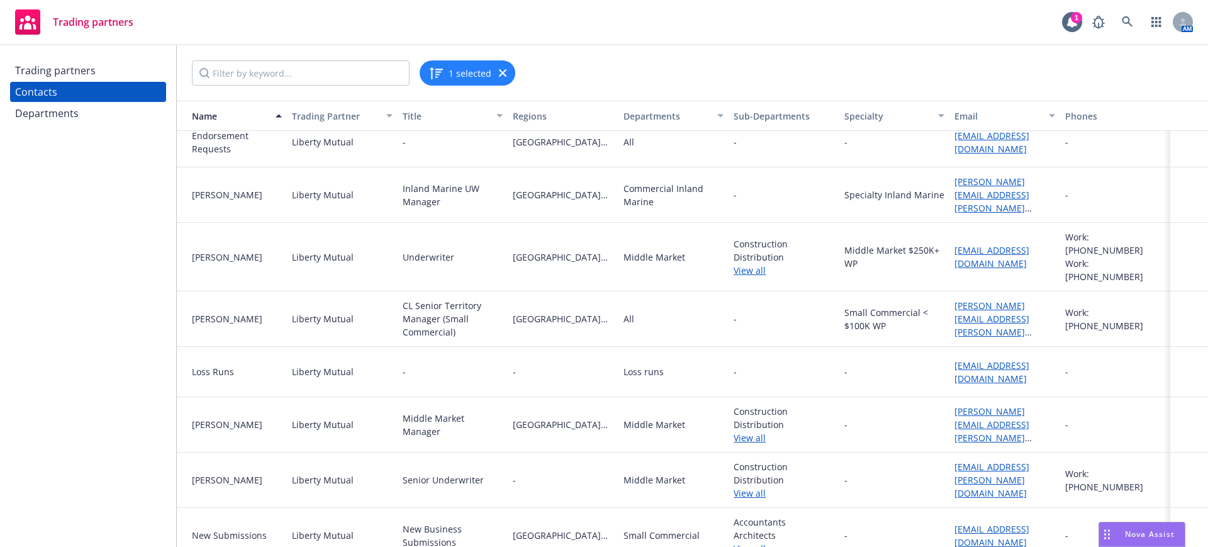
scroll to position [520, 0]
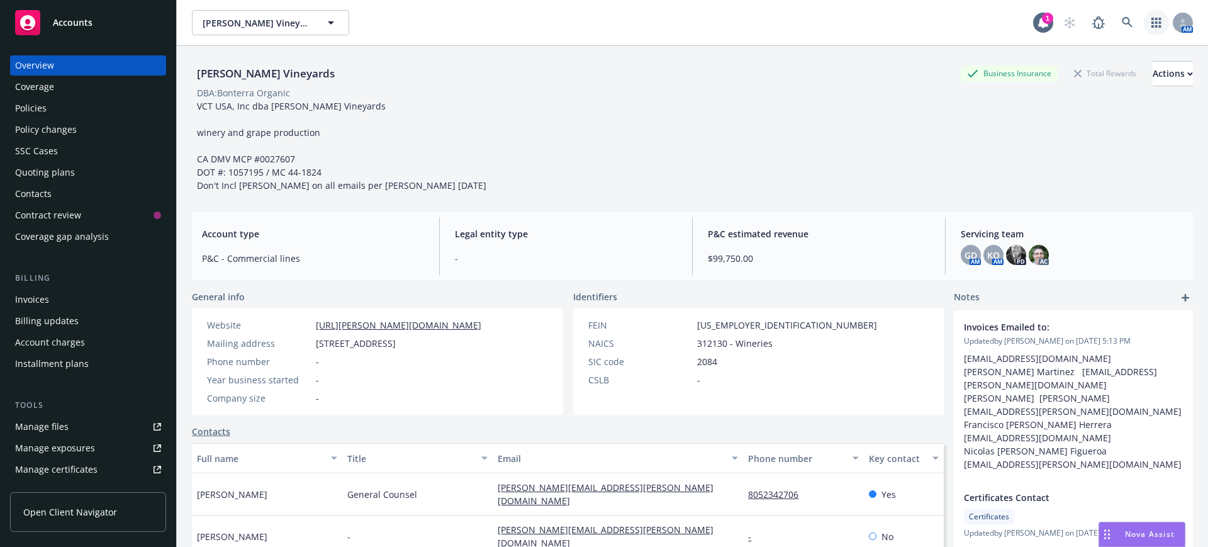
click at [1152, 21] on icon "button" at bounding box center [1157, 23] width 10 height 10
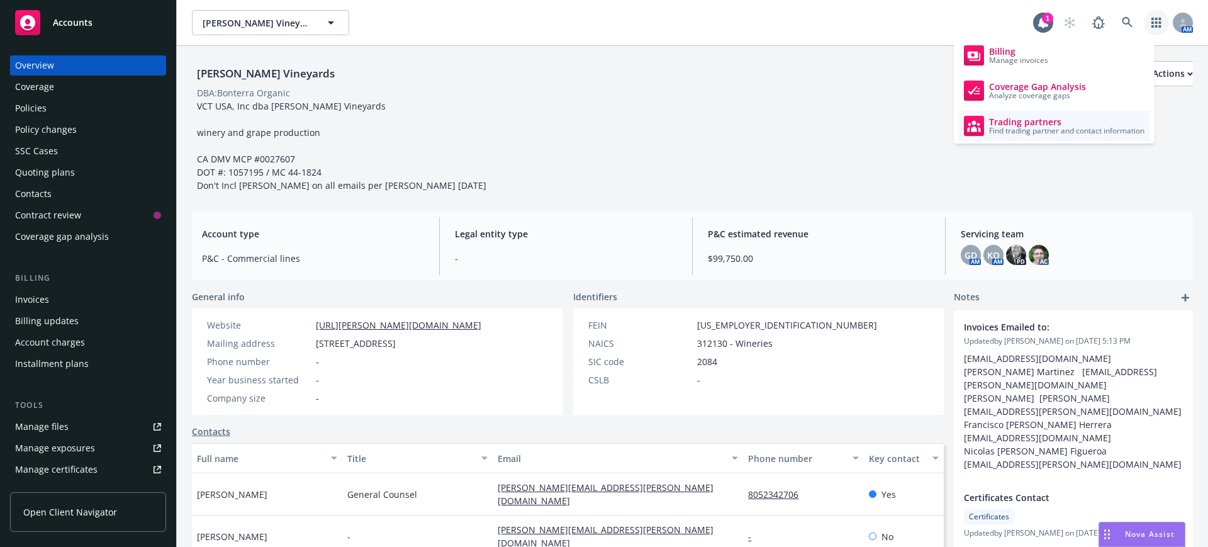
click at [1018, 127] on span "Find trading partner and contact information" at bounding box center [1066, 131] width 155 height 8
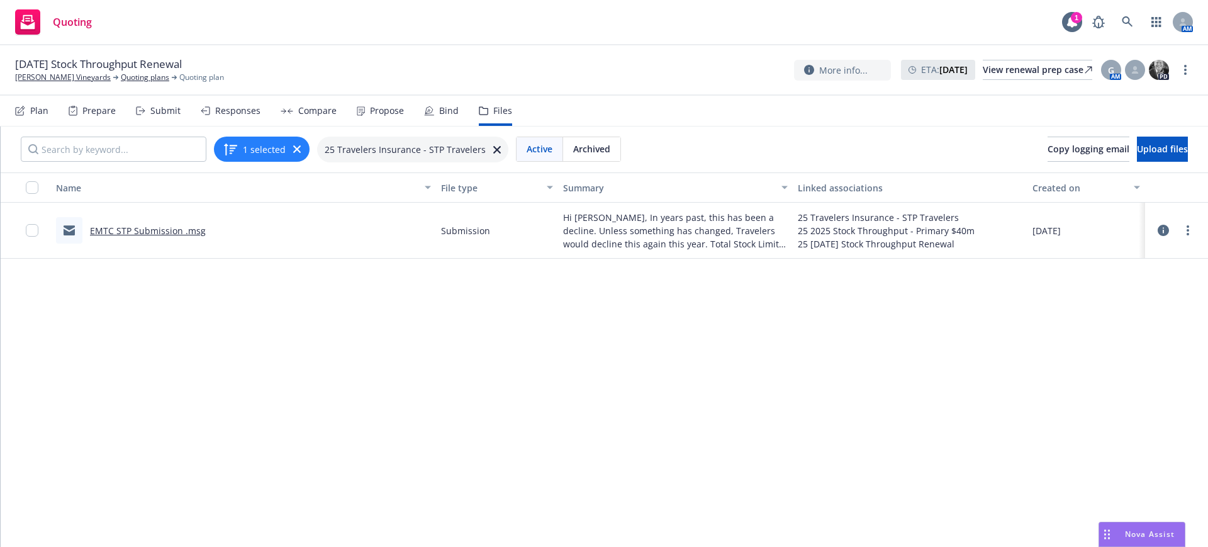
click at [158, 228] on link "EMTC STP Submission .msg" at bounding box center [148, 231] width 116 height 12
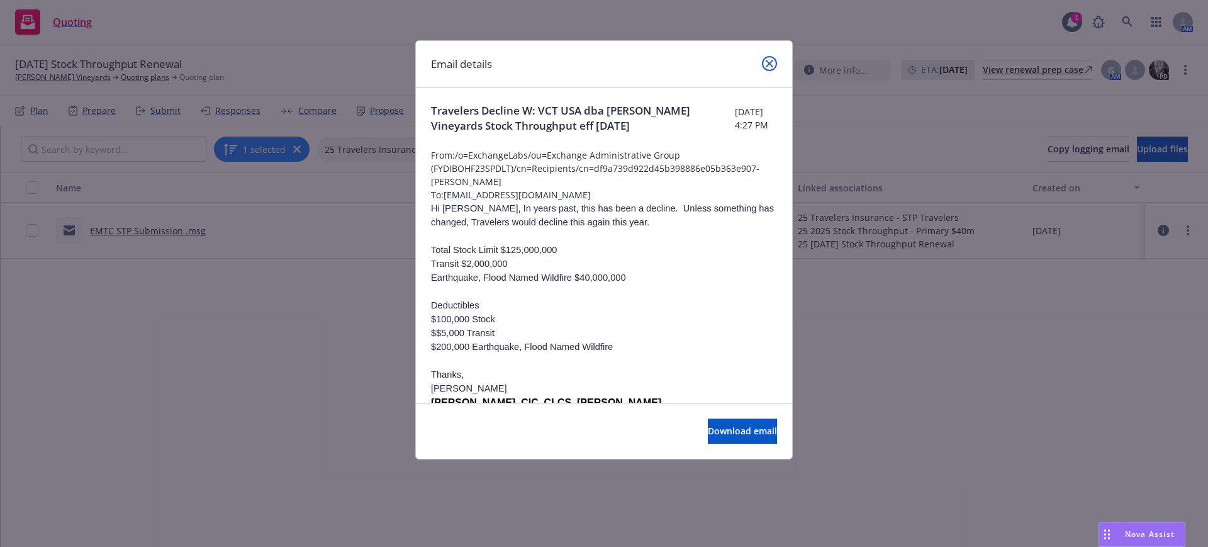
click at [768, 60] on icon "close" at bounding box center [770, 64] width 8 height 8
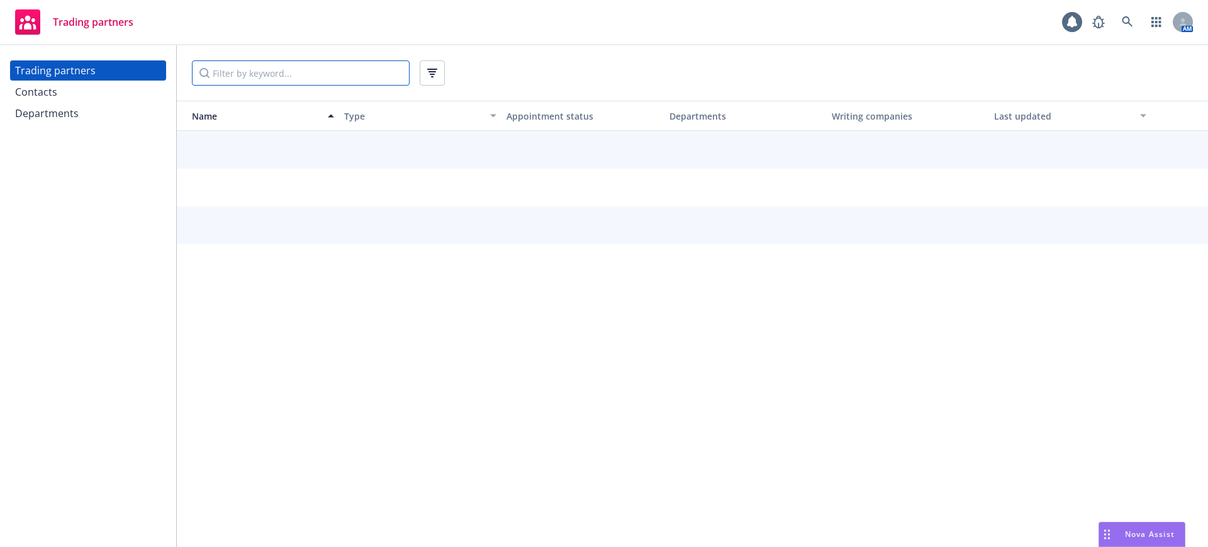
click at [339, 74] on input "Filter by keyword..." at bounding box center [301, 72] width 218 height 25
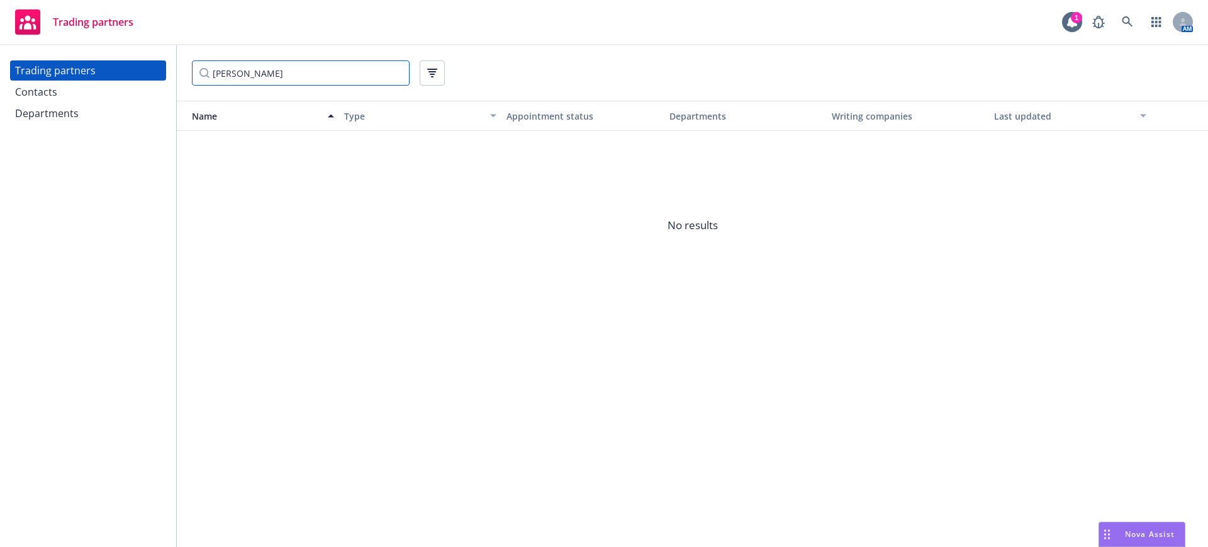
type input "jerry smith"
click at [40, 93] on div "Contacts" at bounding box center [36, 92] width 42 height 20
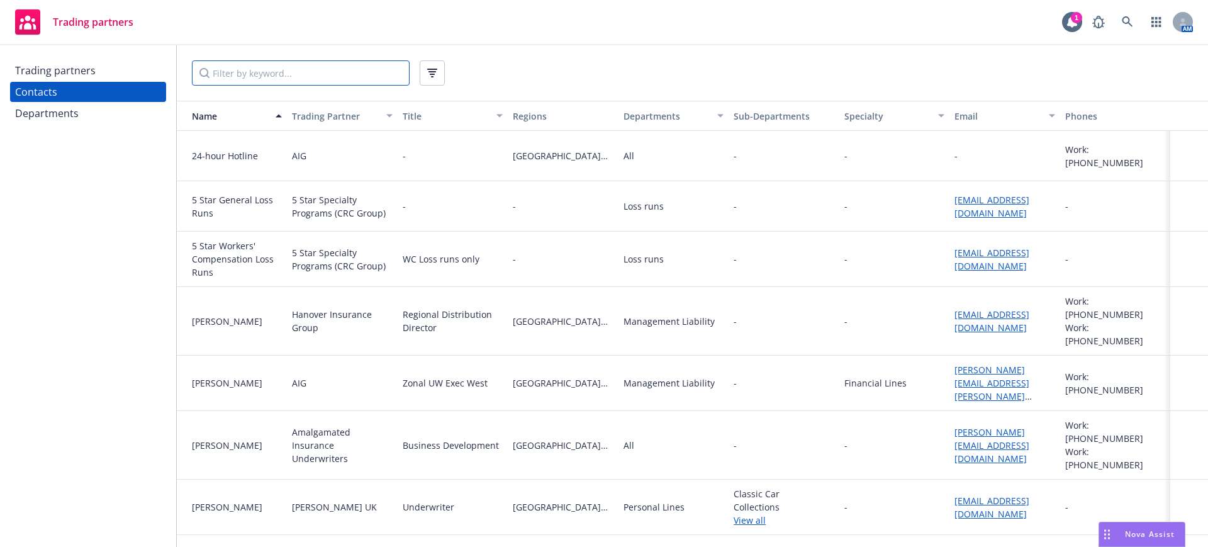
click at [217, 70] on input "Filter by keyword..." at bounding box center [301, 72] width 218 height 25
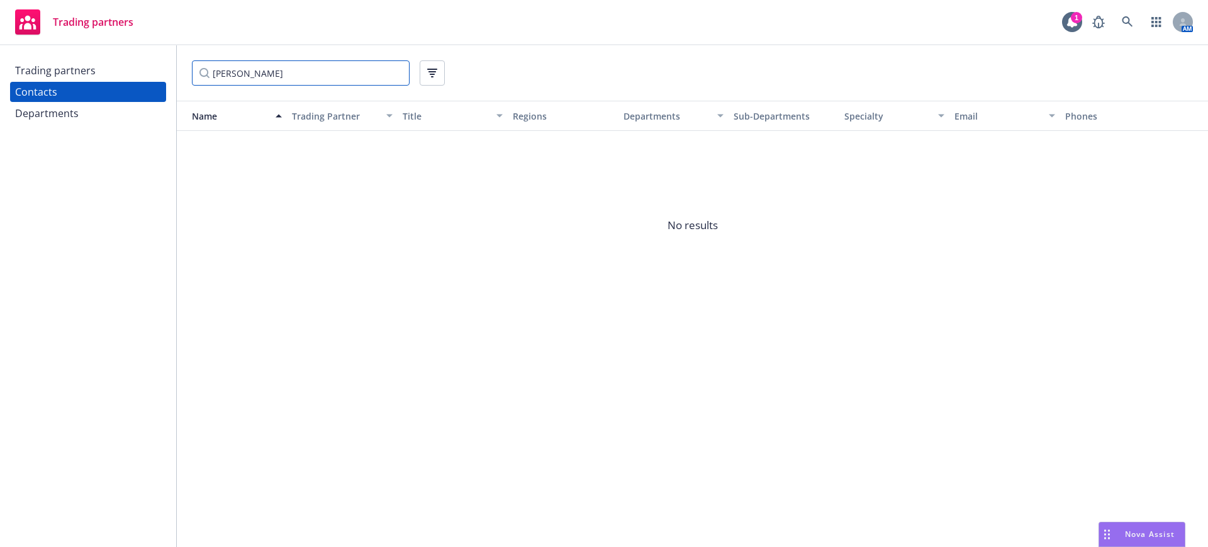
type input "jerry smith"
click at [70, 69] on div "Trading partners" at bounding box center [55, 70] width 81 height 20
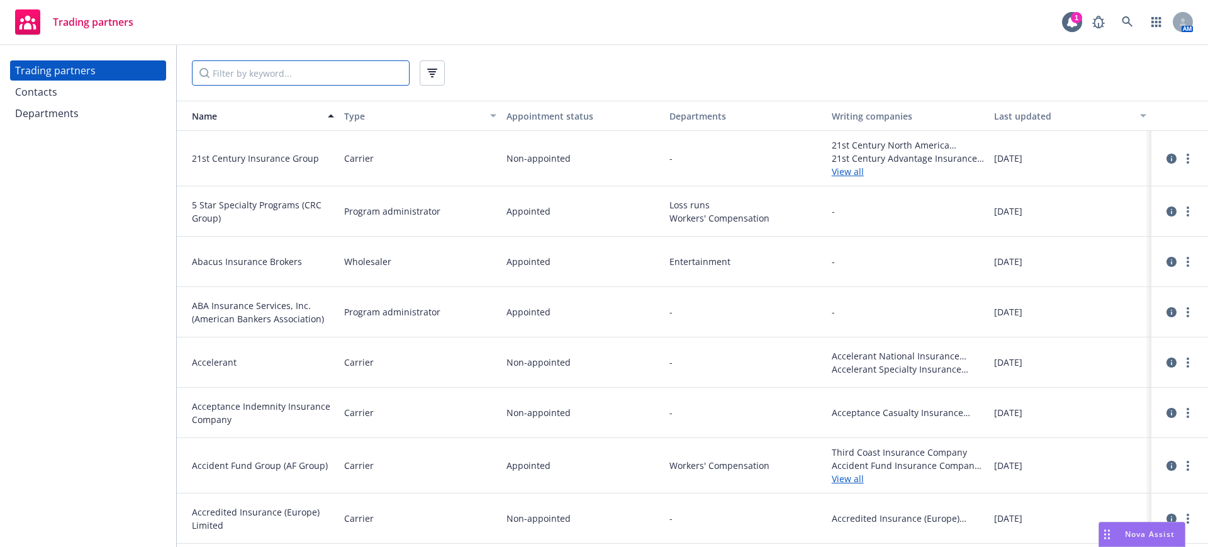
click at [237, 71] on input "Filter by keyword..." at bounding box center [301, 72] width 218 height 25
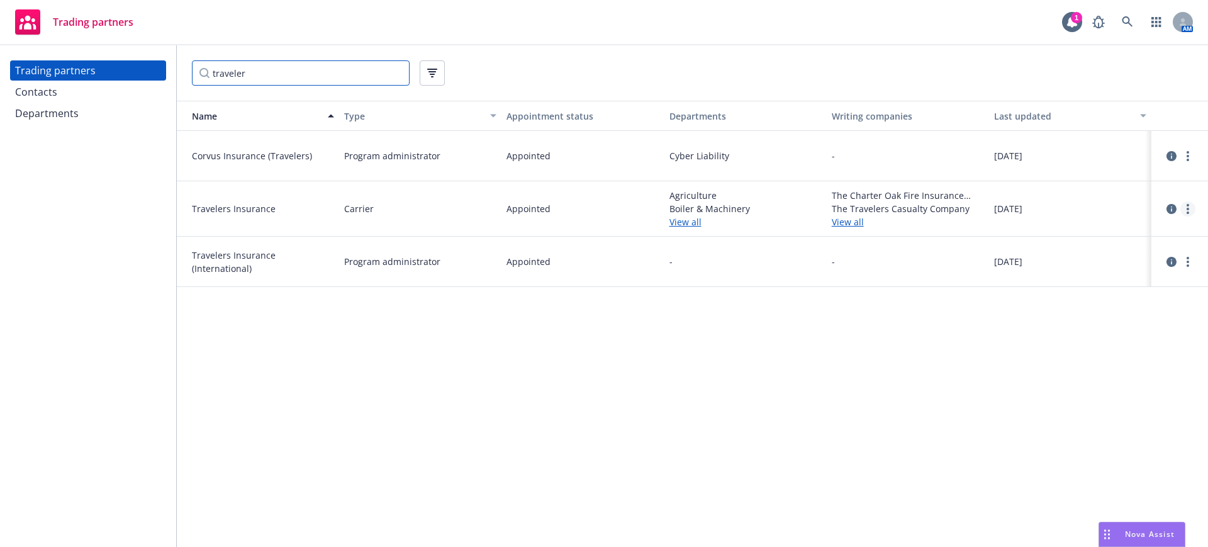
type input "traveler"
click at [1191, 206] on link "more" at bounding box center [1188, 208] width 15 height 15
click at [1113, 232] on link "View contacts" at bounding box center [1125, 234] width 140 height 25
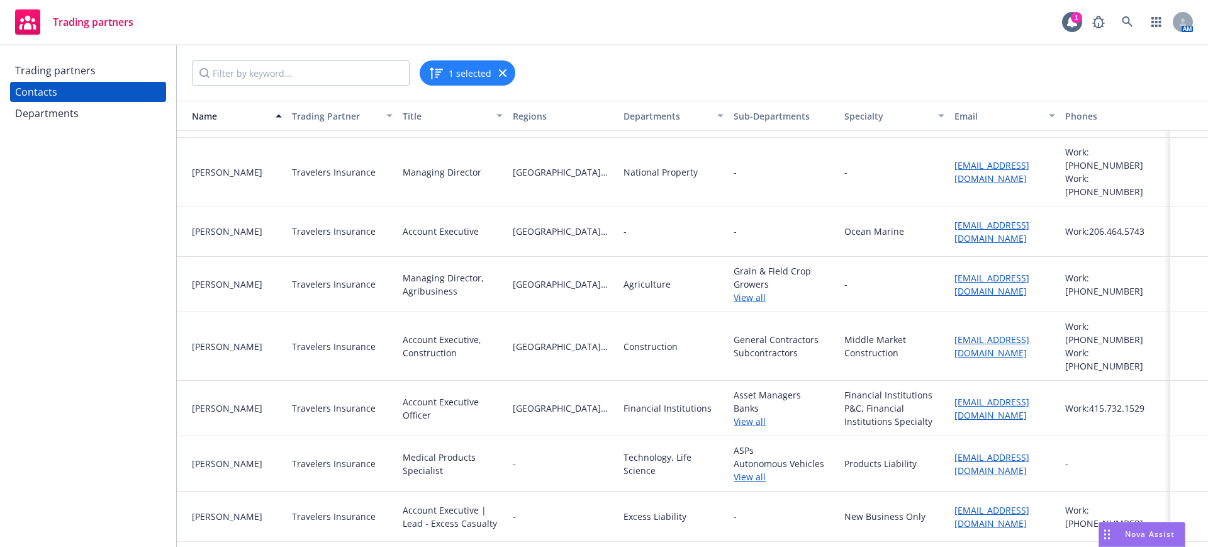
scroll to position [629, 0]
